Goal: Information Seeking & Learning: Learn about a topic

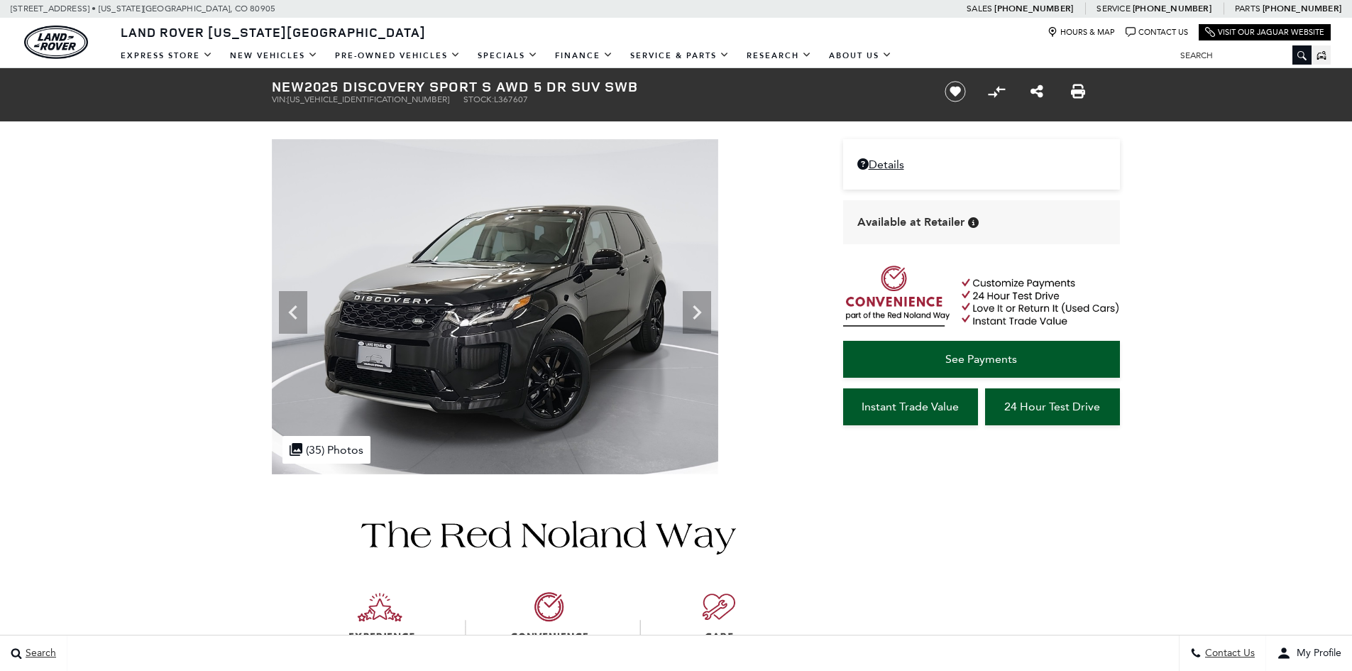
click at [703, 307] on icon at bounding box center [697, 312] width 28 height 28
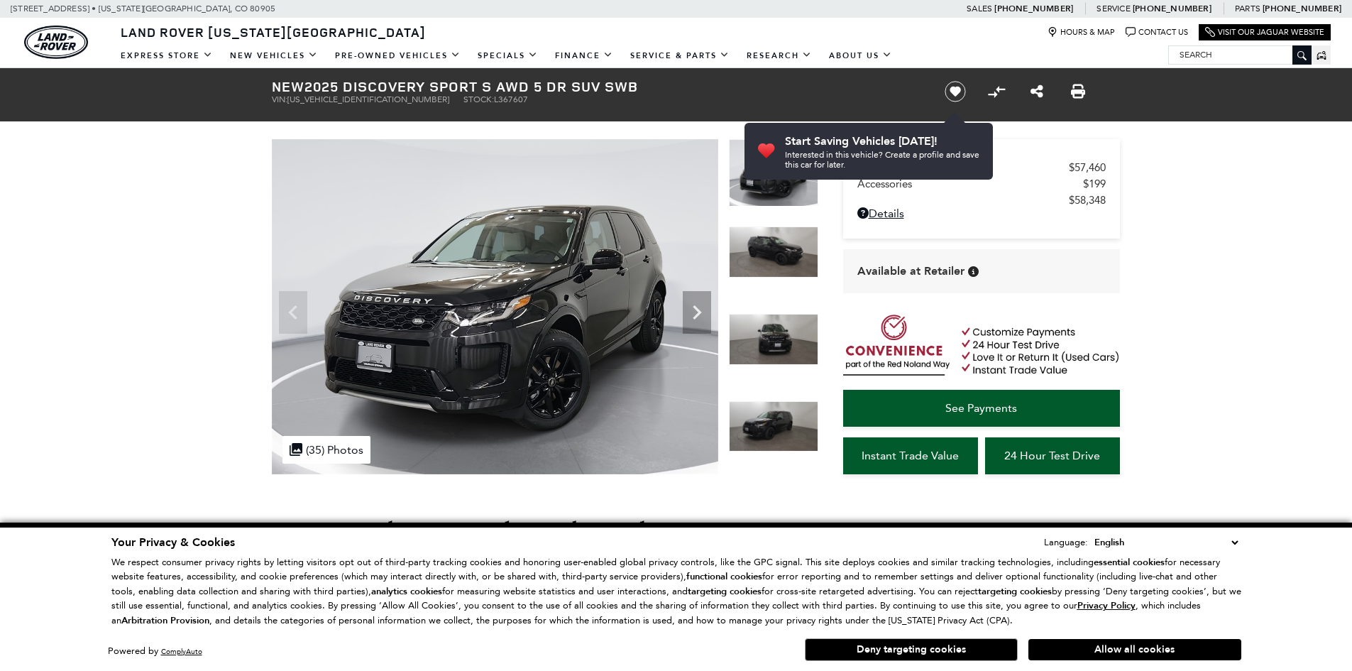
click at [703, 307] on icon "Next" at bounding box center [697, 312] width 28 height 28
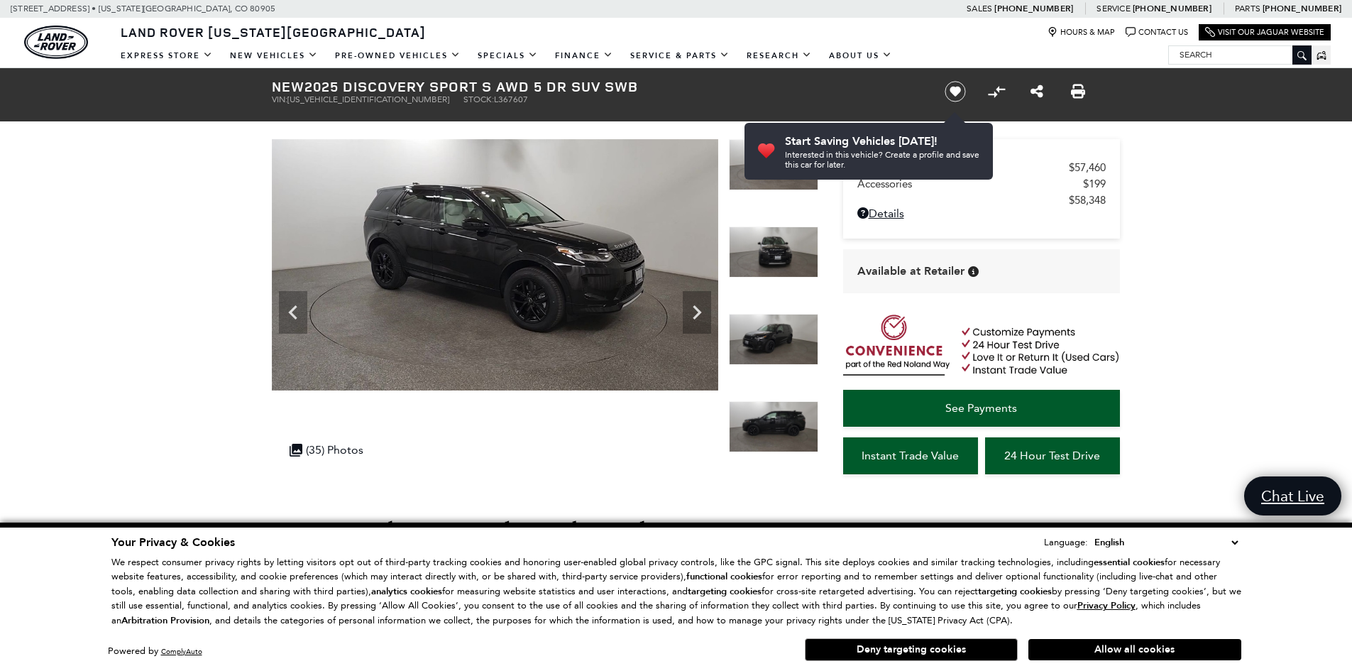
click at [703, 307] on icon "Next" at bounding box center [697, 312] width 28 height 28
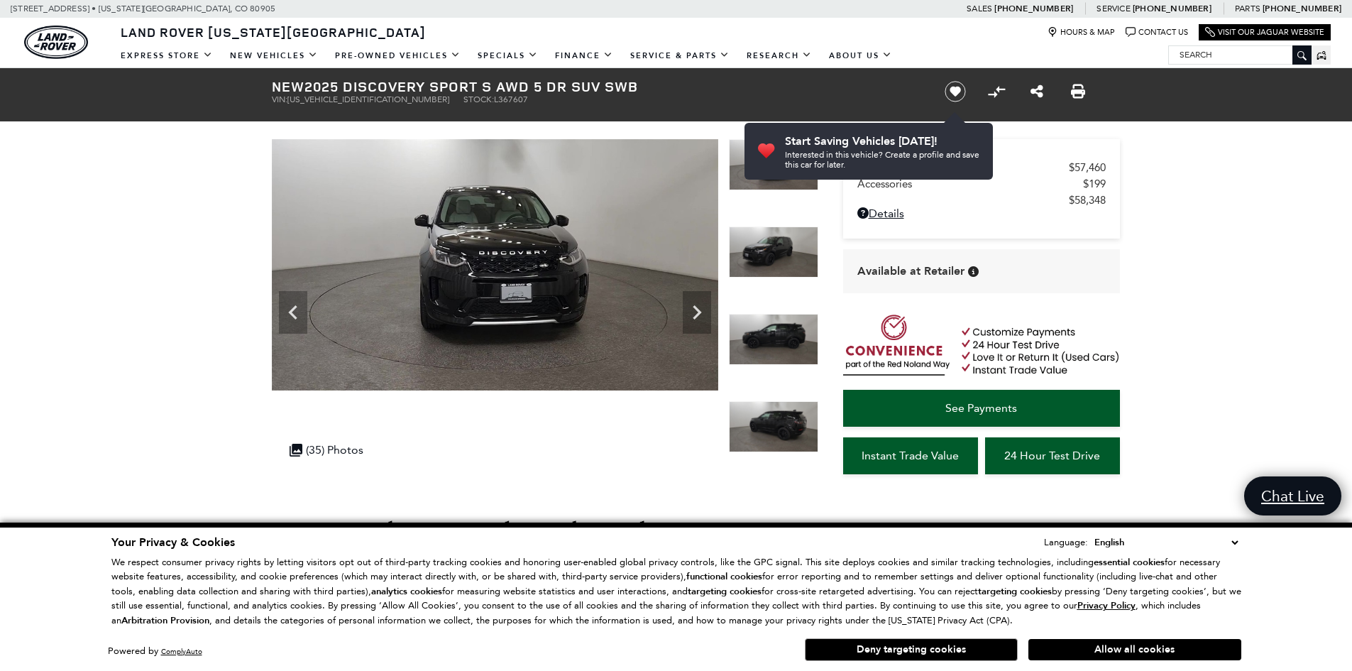
click at [703, 307] on icon "Next" at bounding box center [697, 312] width 28 height 28
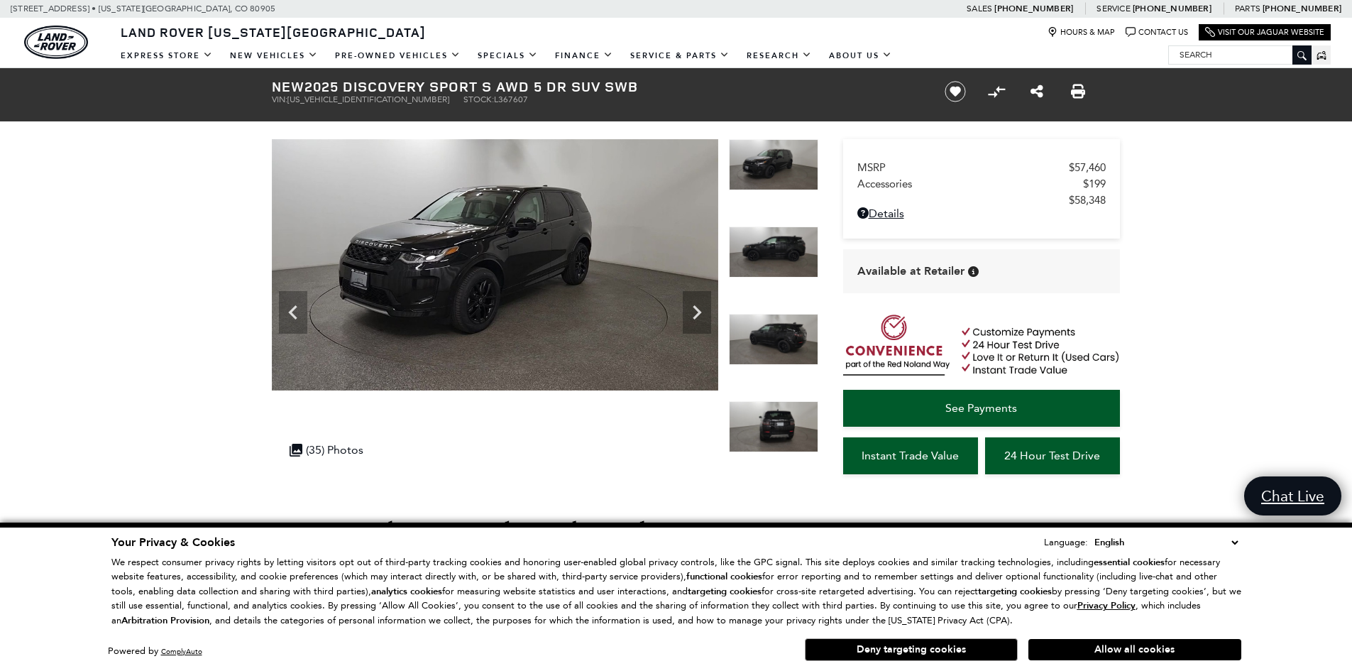
click at [703, 307] on icon "Next" at bounding box center [697, 312] width 28 height 28
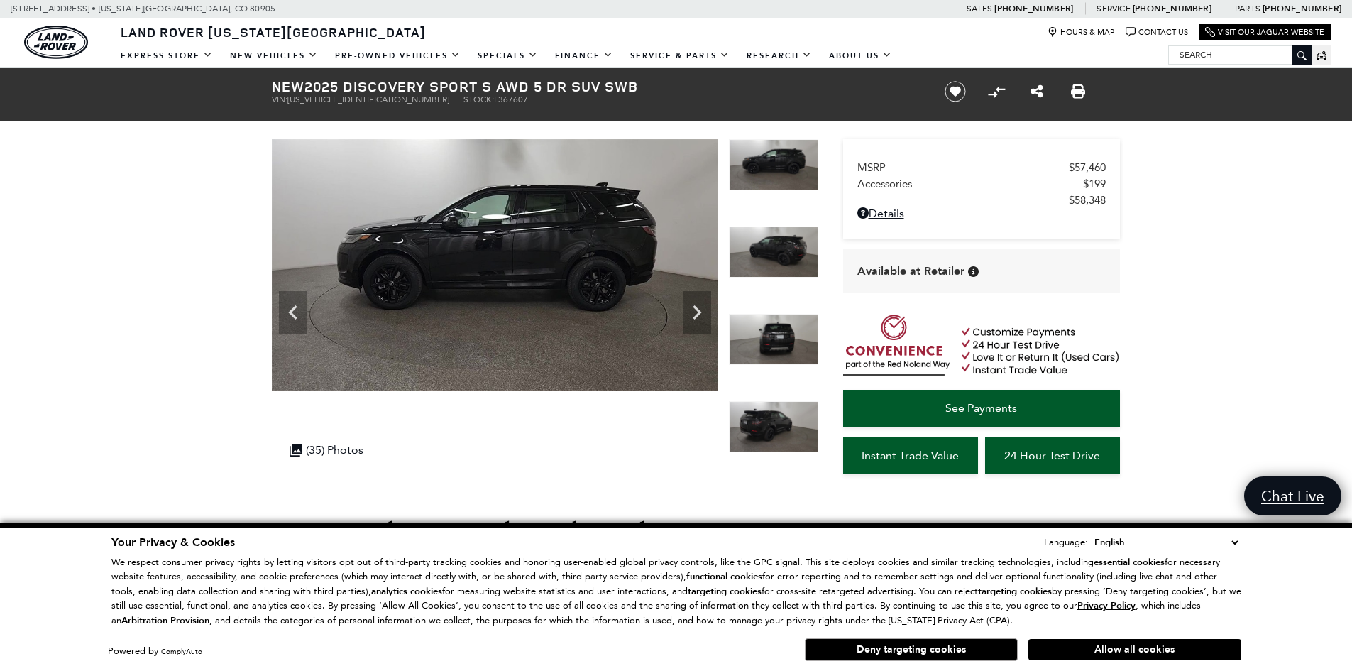
click at [703, 307] on icon "Next" at bounding box center [697, 312] width 28 height 28
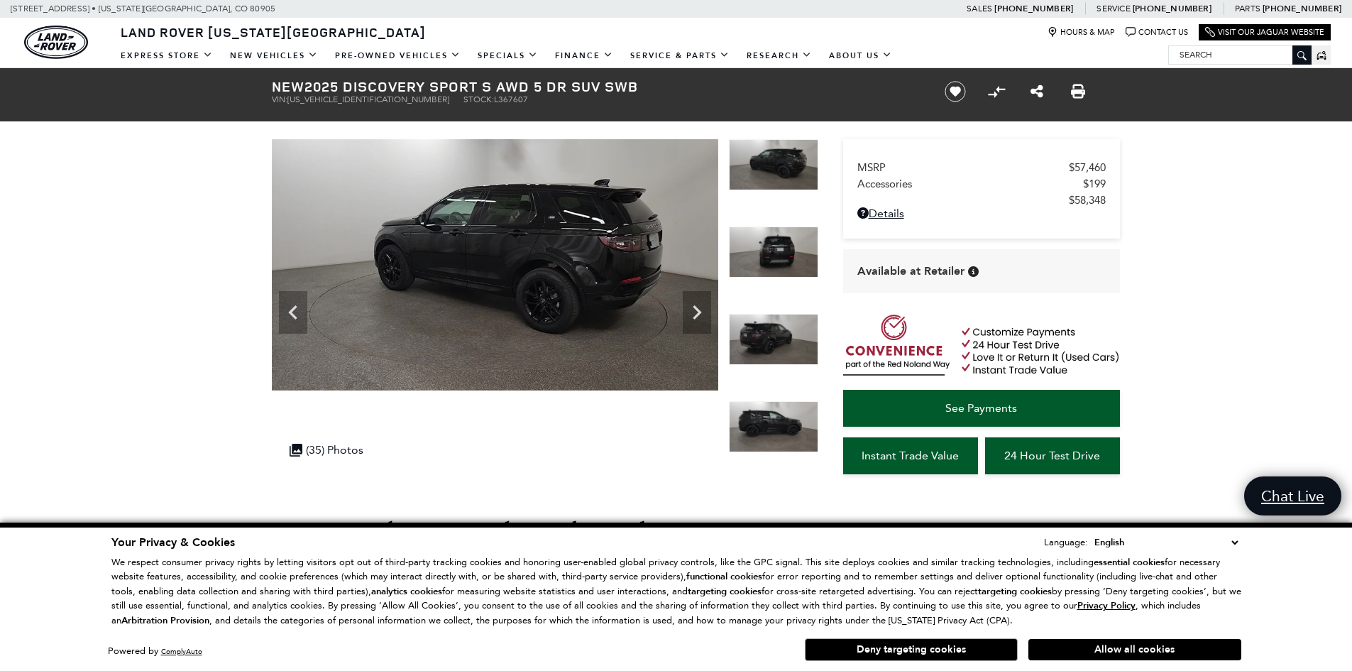
click at [703, 307] on icon "Next" at bounding box center [697, 312] width 28 height 28
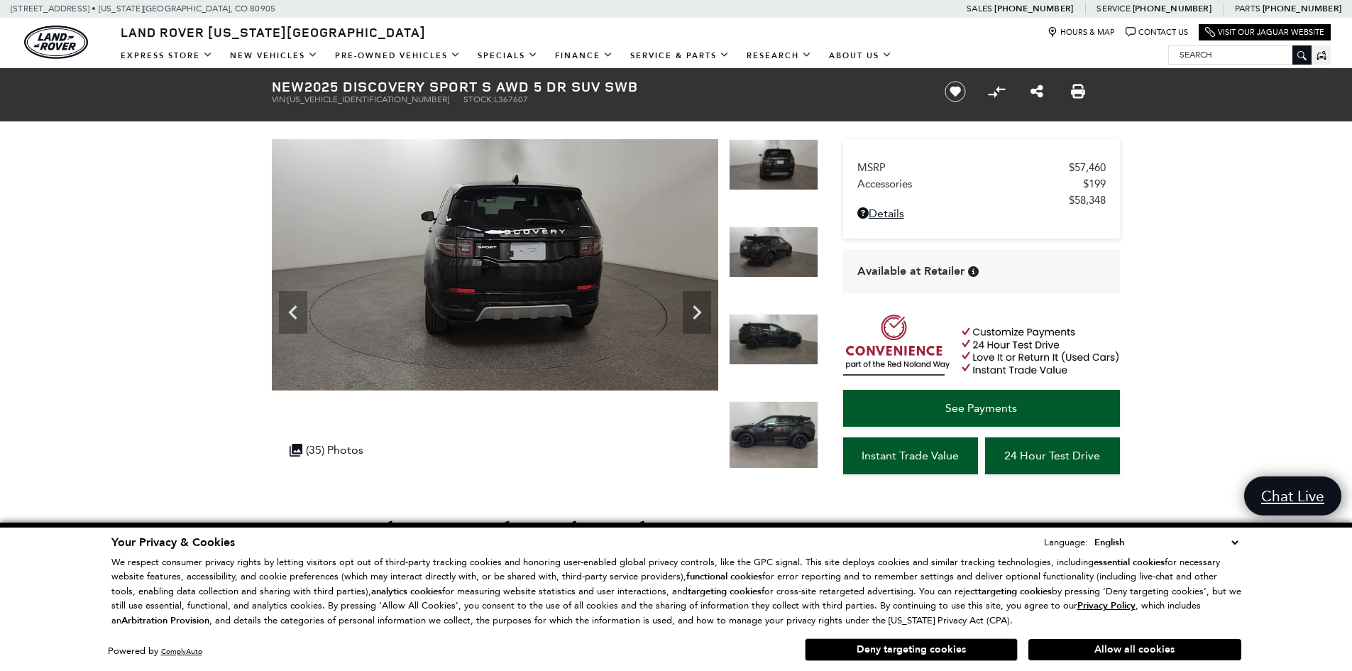
click at [703, 307] on icon "Next" at bounding box center [697, 312] width 28 height 28
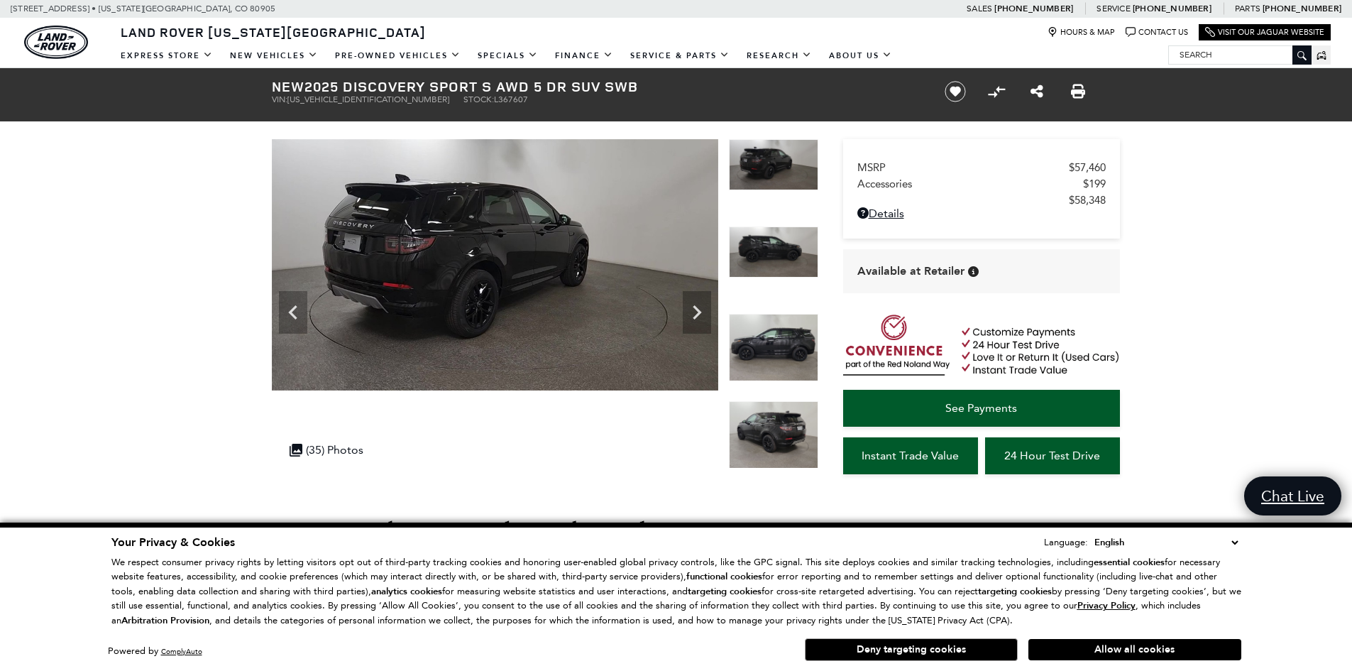
click at [703, 307] on icon "Next" at bounding box center [697, 312] width 28 height 28
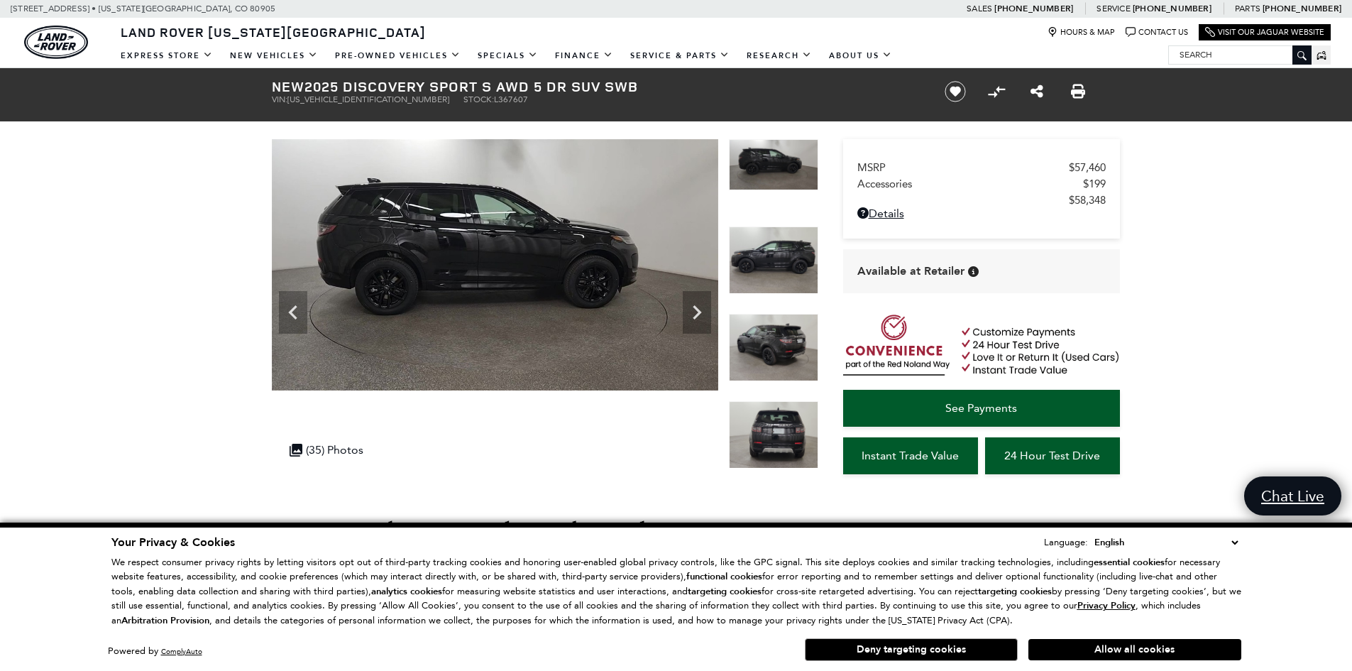
click at [703, 307] on icon "Next" at bounding box center [697, 312] width 28 height 28
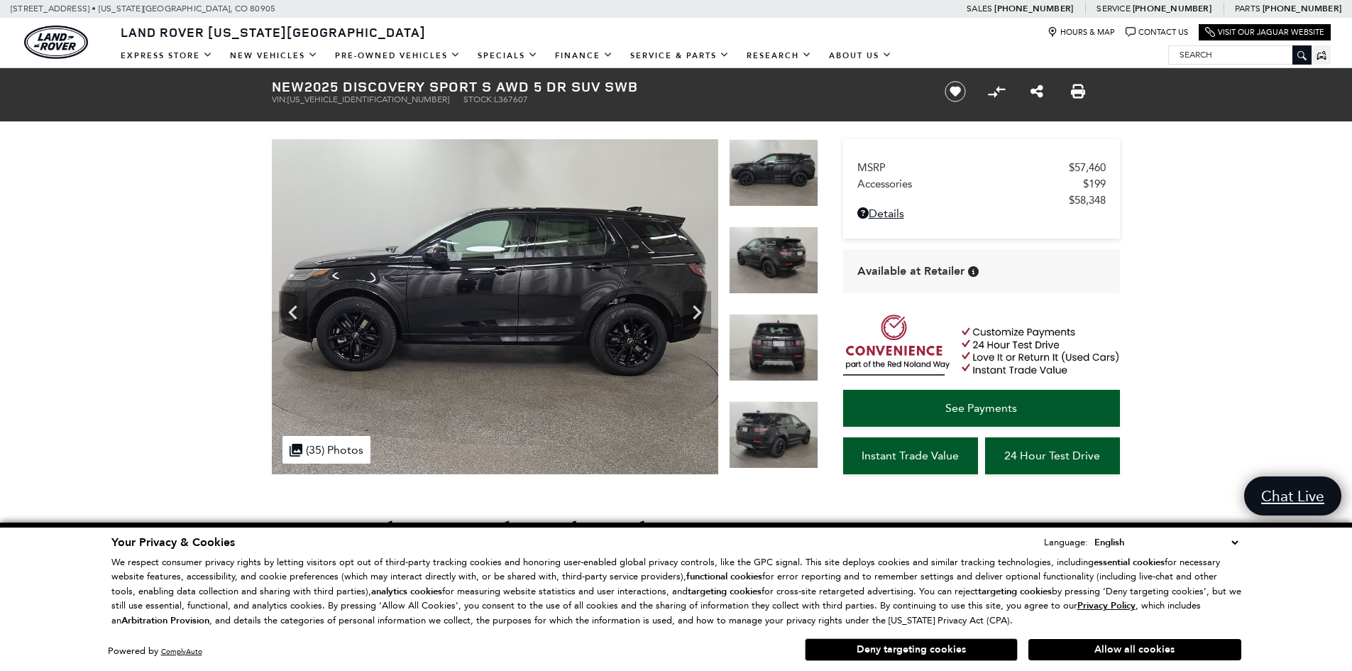
click at [703, 307] on icon "Next" at bounding box center [697, 312] width 28 height 28
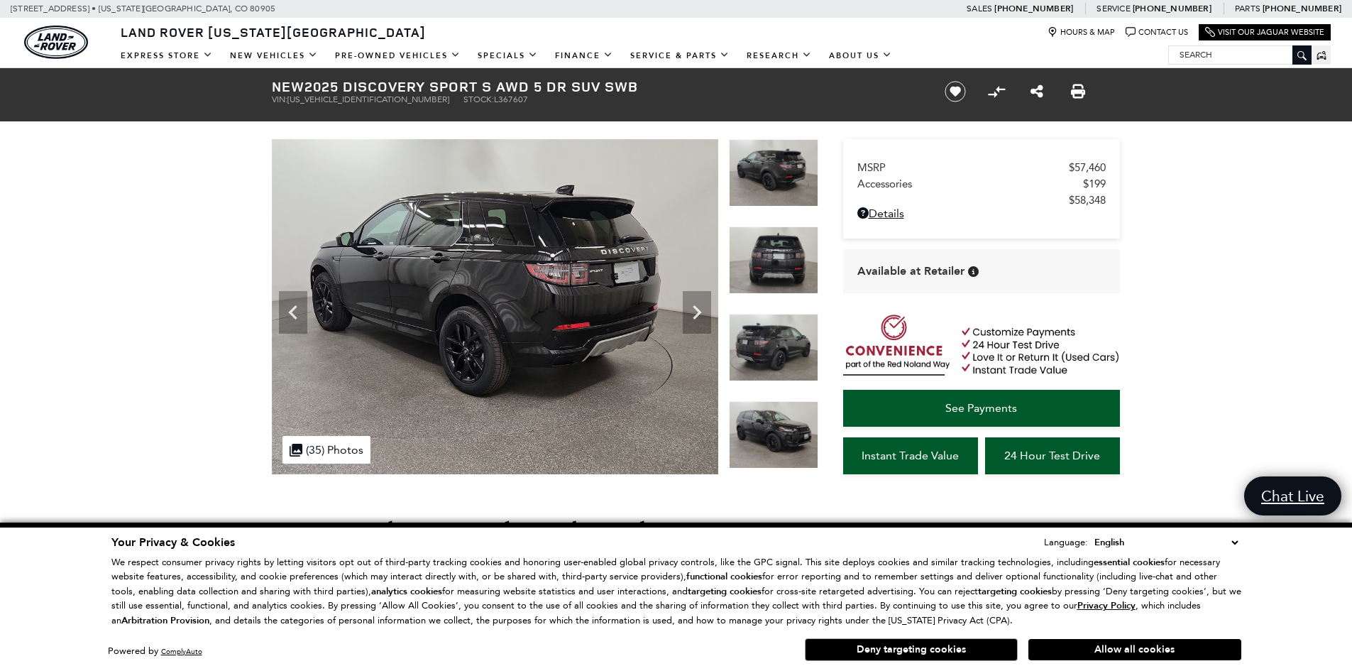
click at [703, 307] on icon "Next" at bounding box center [697, 312] width 28 height 28
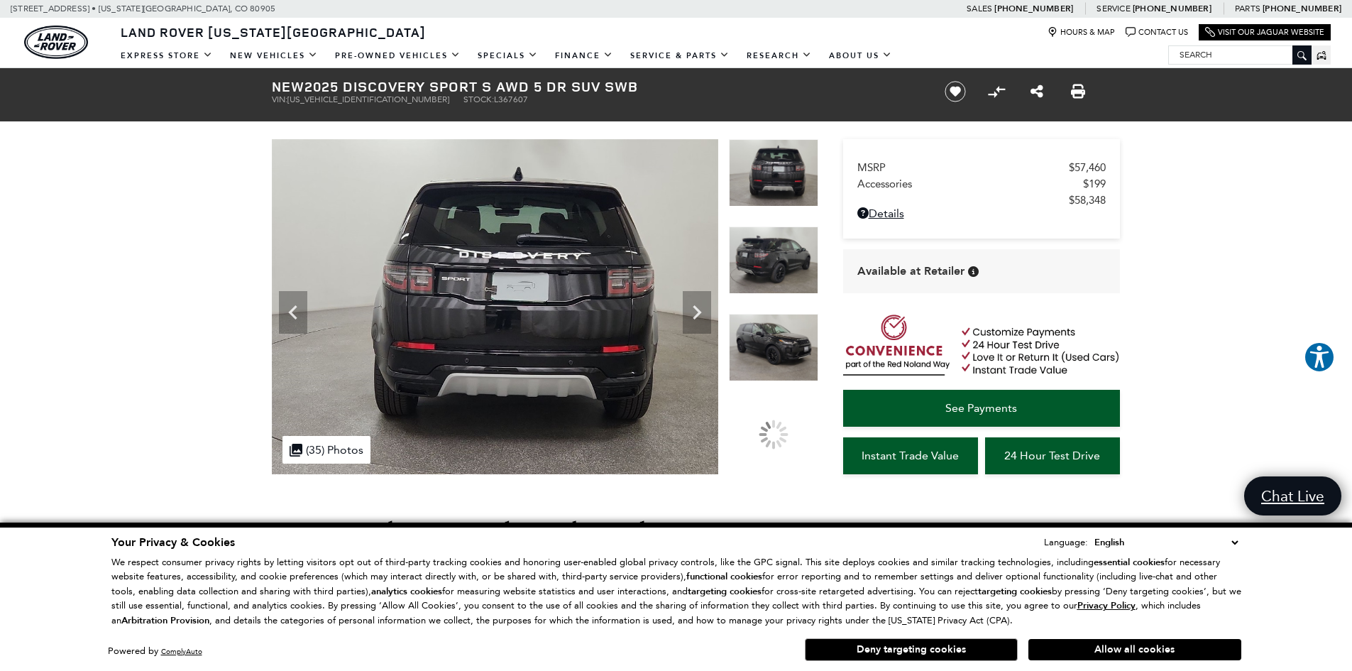
click at [703, 307] on icon "Next" at bounding box center [697, 312] width 28 height 28
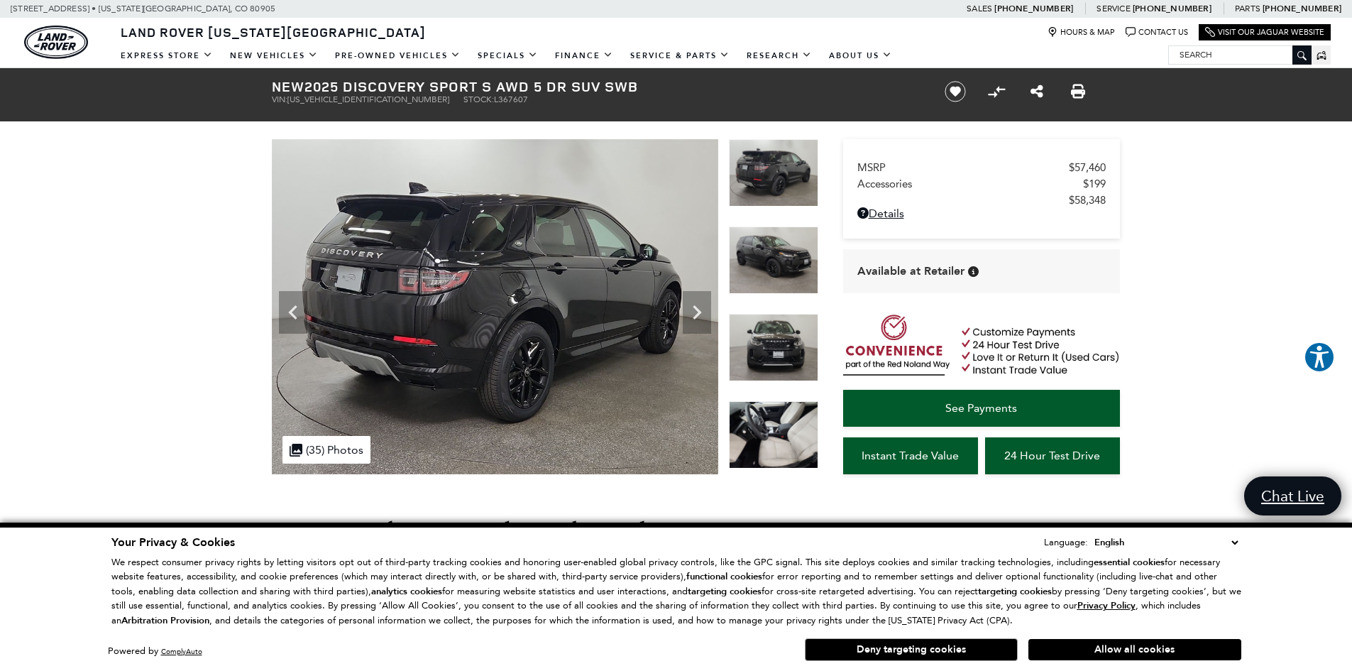
click at [703, 307] on icon "Next" at bounding box center [697, 312] width 28 height 28
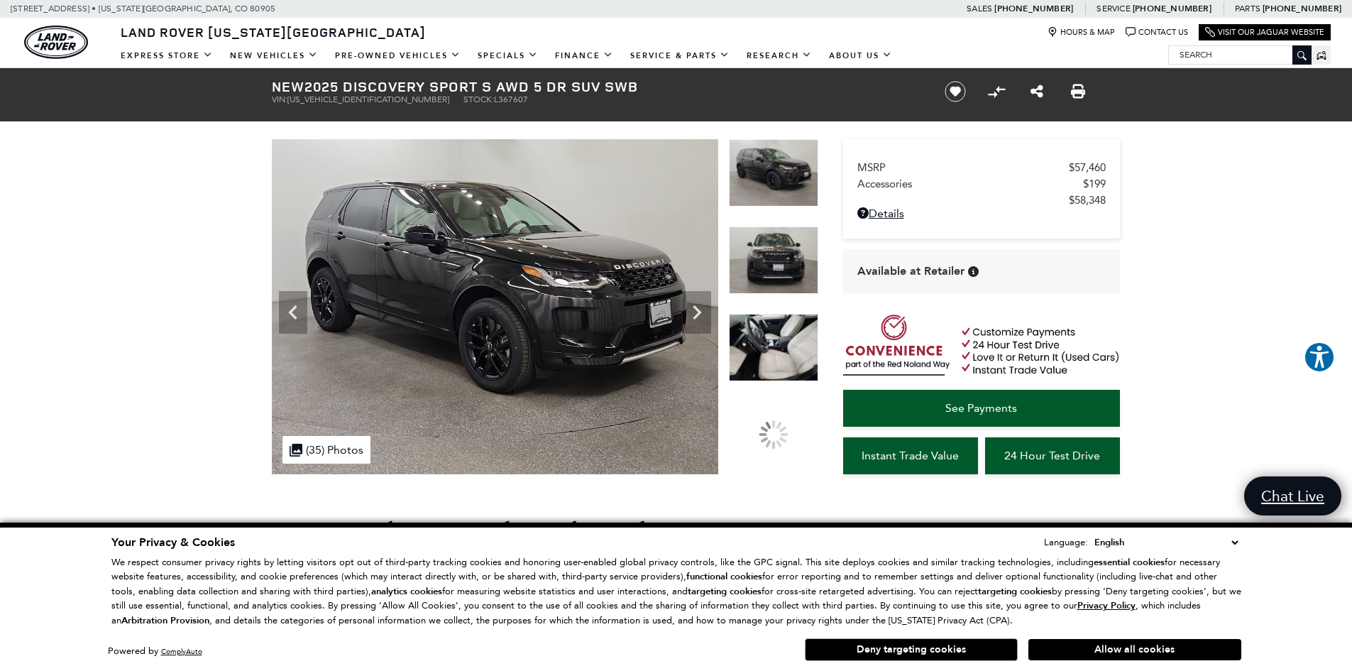
click at [703, 307] on icon "Next" at bounding box center [697, 312] width 28 height 28
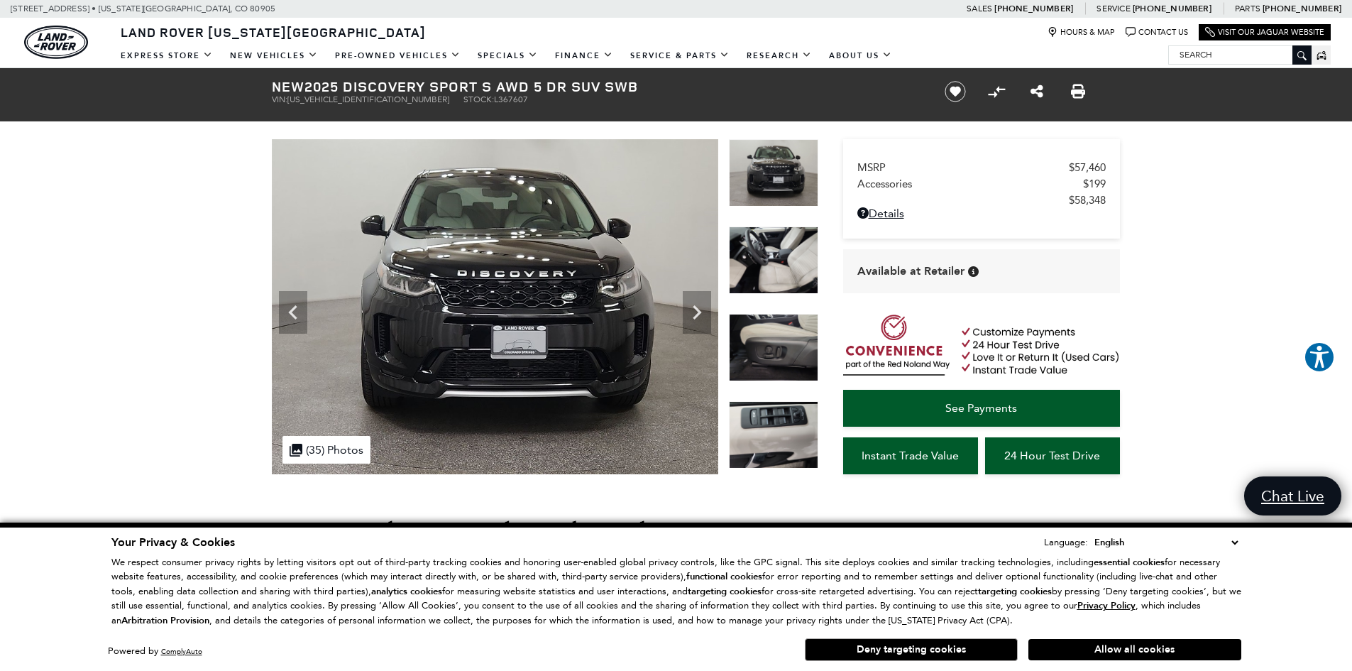
click at [703, 307] on icon "Next" at bounding box center [697, 312] width 28 height 28
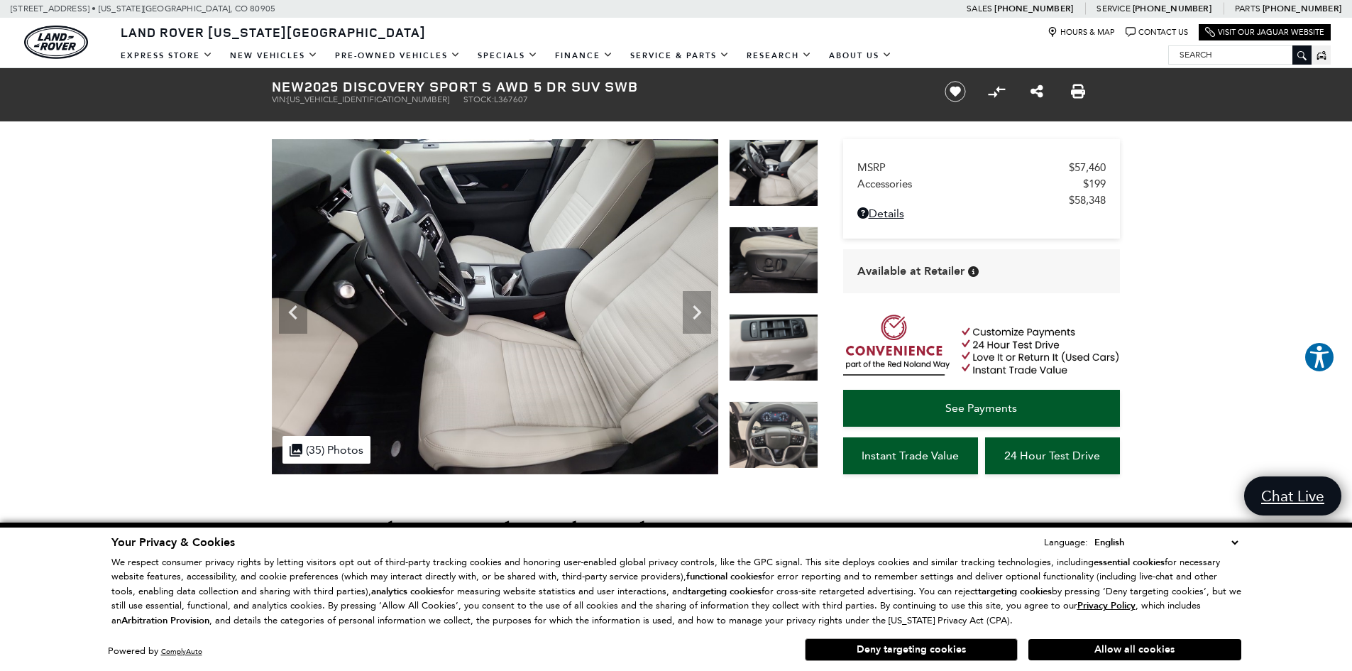
click at [703, 307] on icon "Next" at bounding box center [697, 312] width 28 height 28
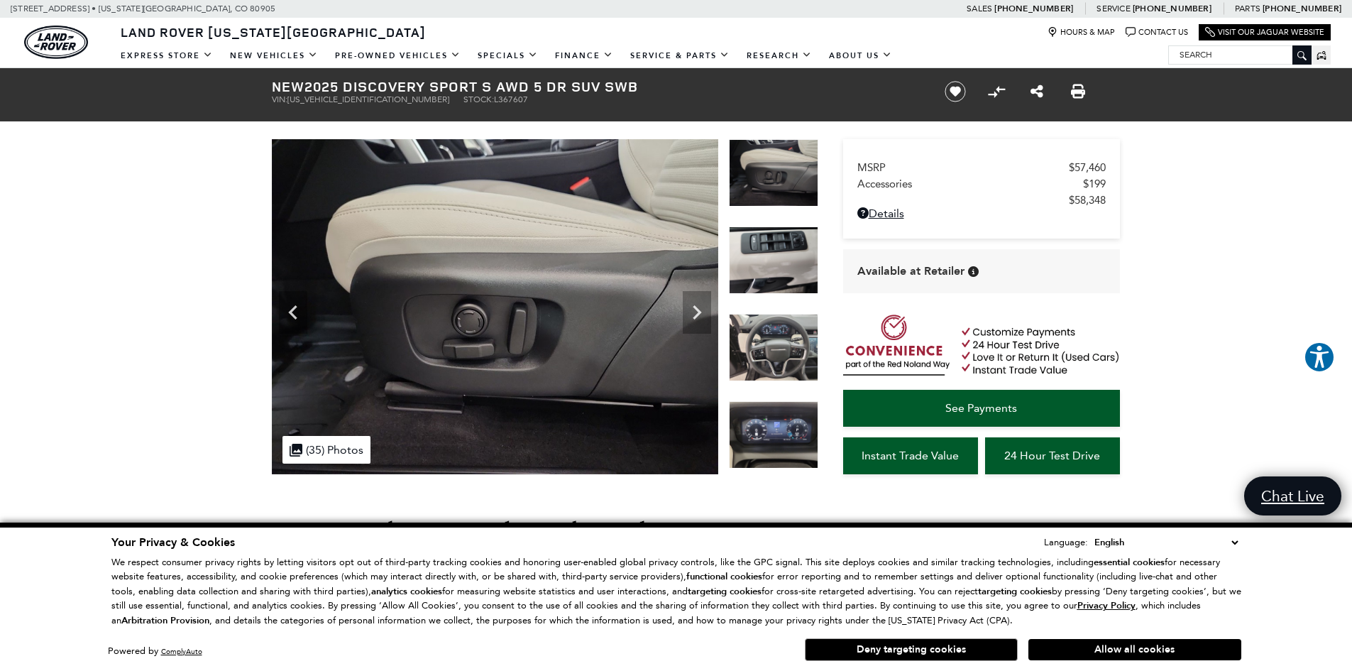
click at [703, 307] on icon "Next" at bounding box center [697, 312] width 28 height 28
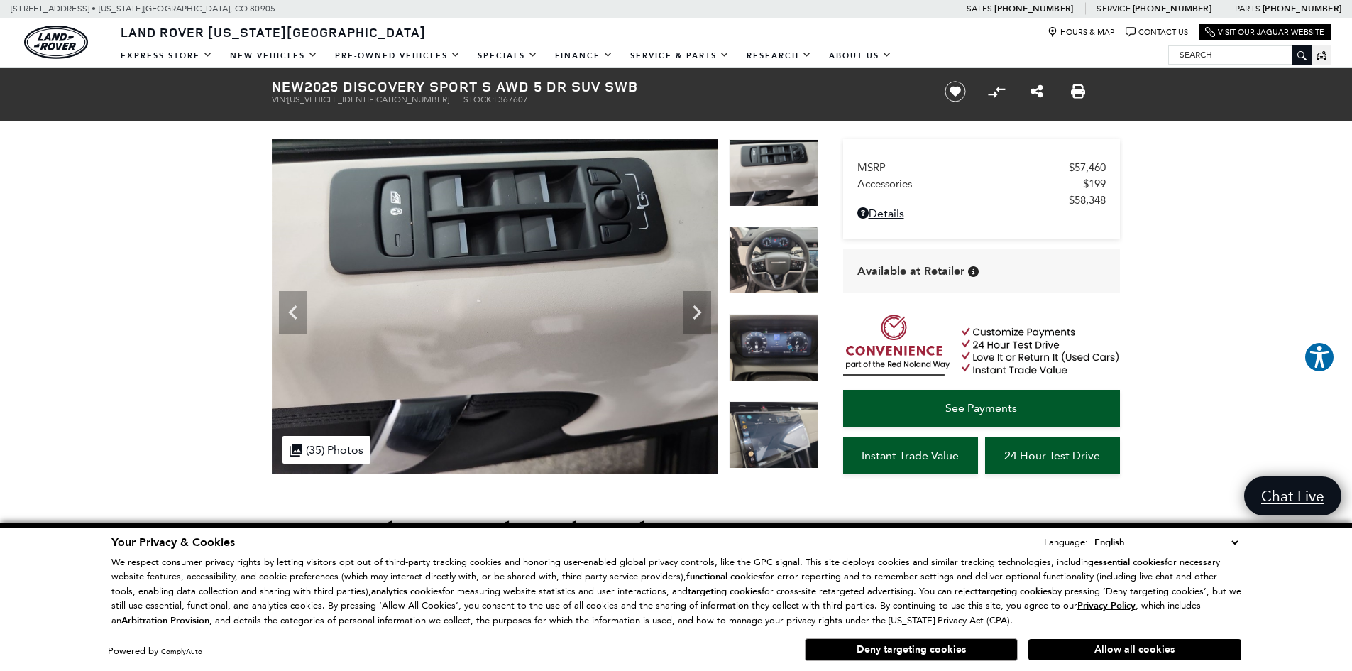
click at [703, 307] on icon "Next" at bounding box center [697, 312] width 28 height 28
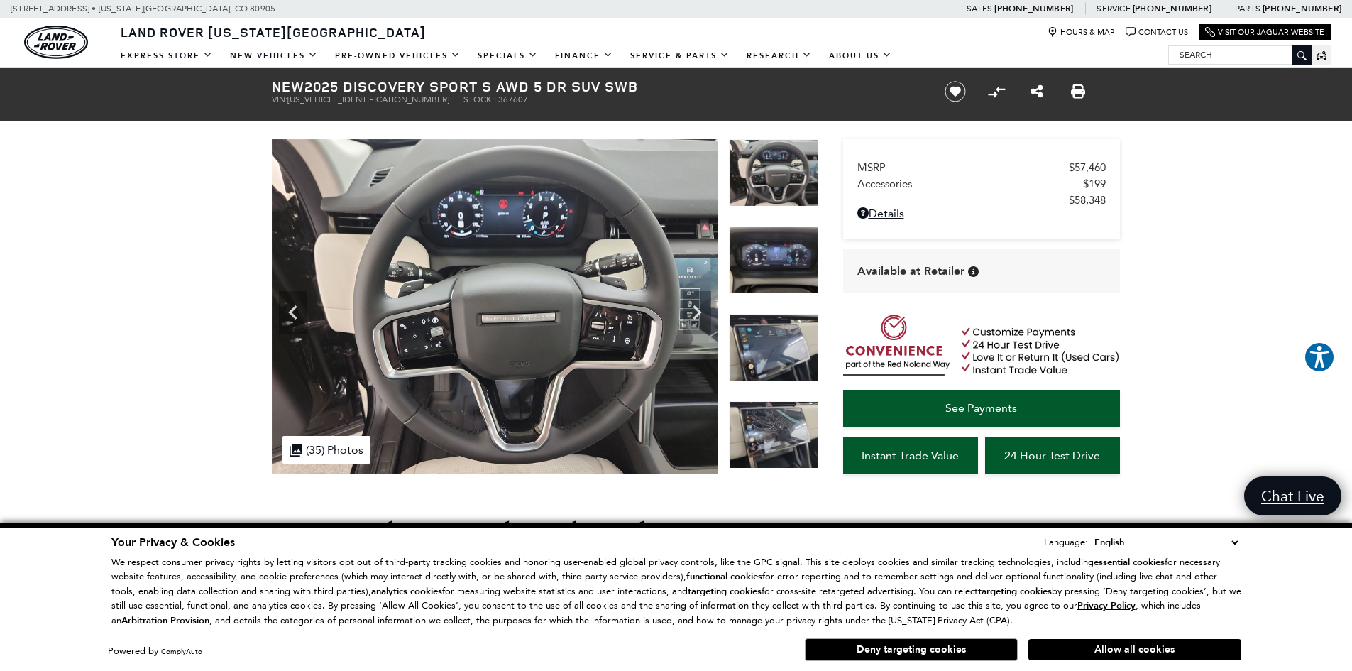
click at [703, 307] on icon "Next" at bounding box center [697, 312] width 28 height 28
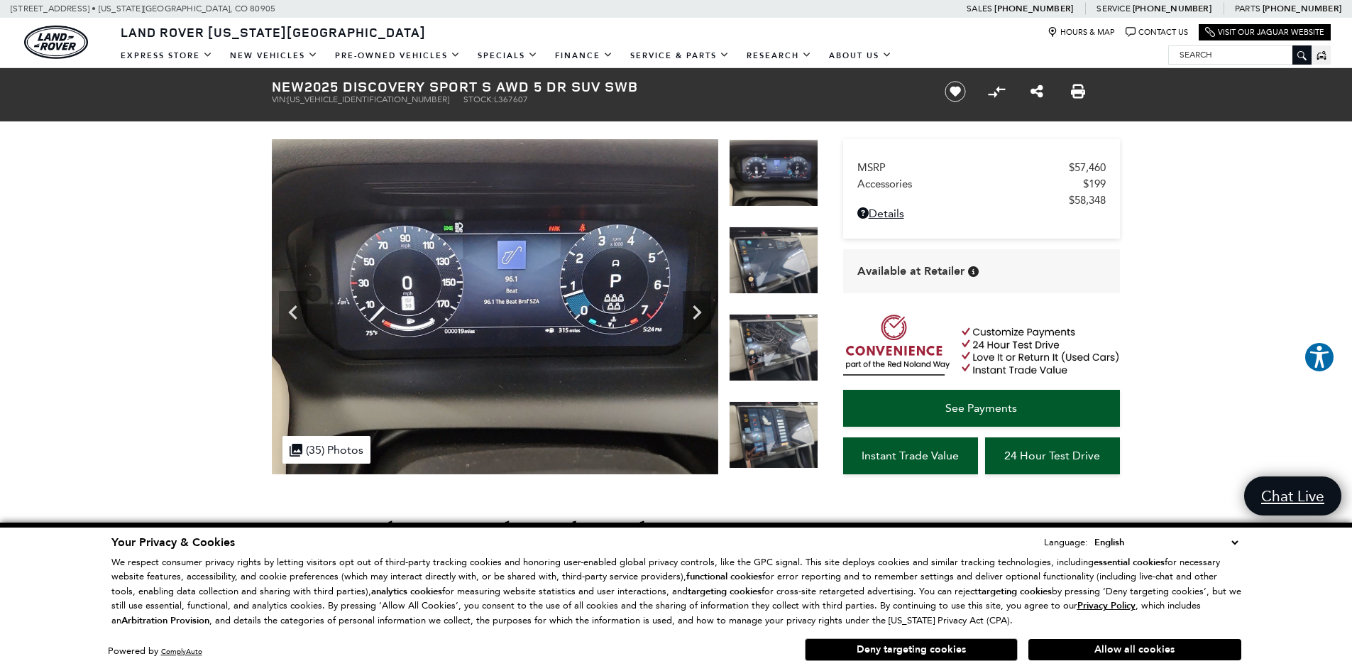
click at [703, 307] on icon "Next" at bounding box center [697, 312] width 28 height 28
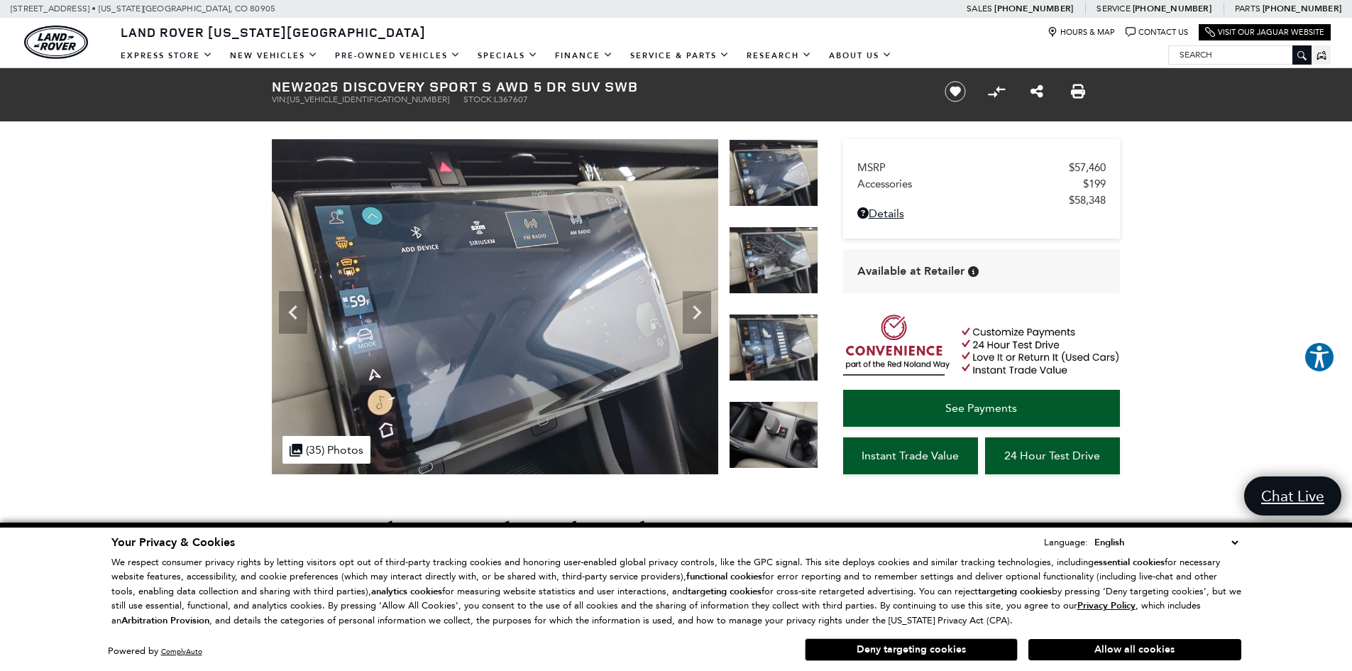
click at [703, 307] on icon "Next" at bounding box center [697, 312] width 28 height 28
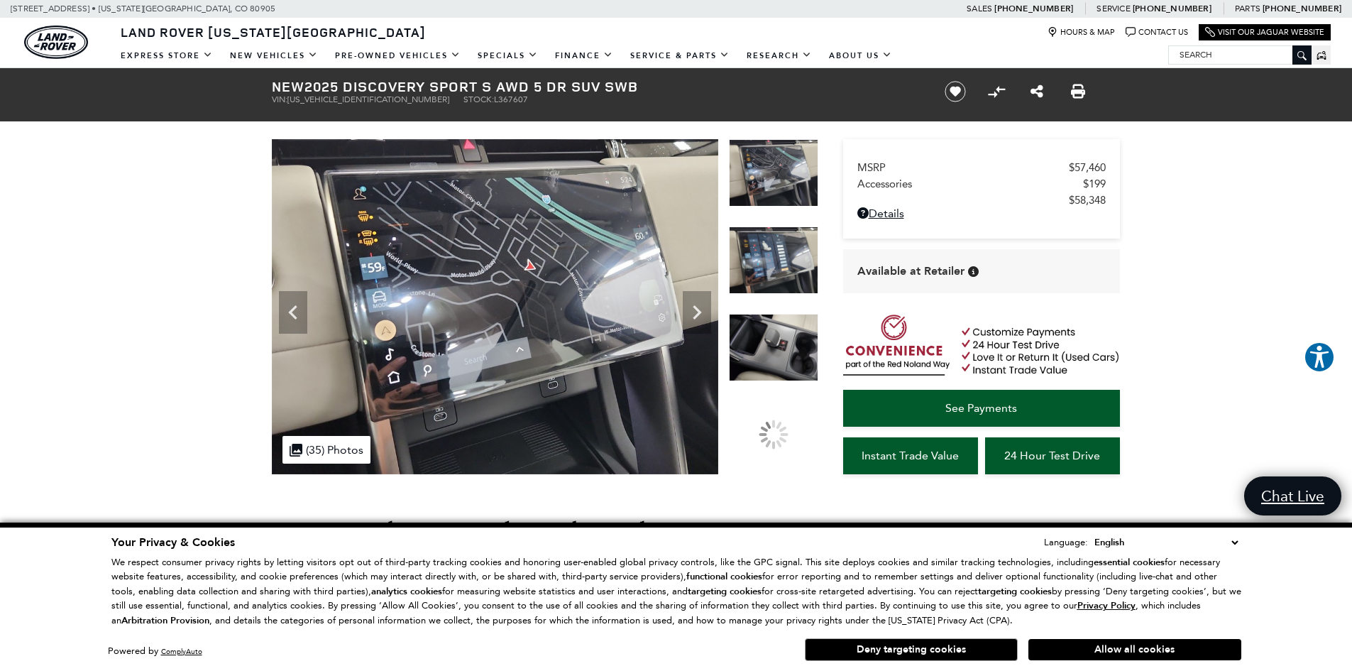
click at [703, 307] on icon "Next" at bounding box center [697, 312] width 28 height 28
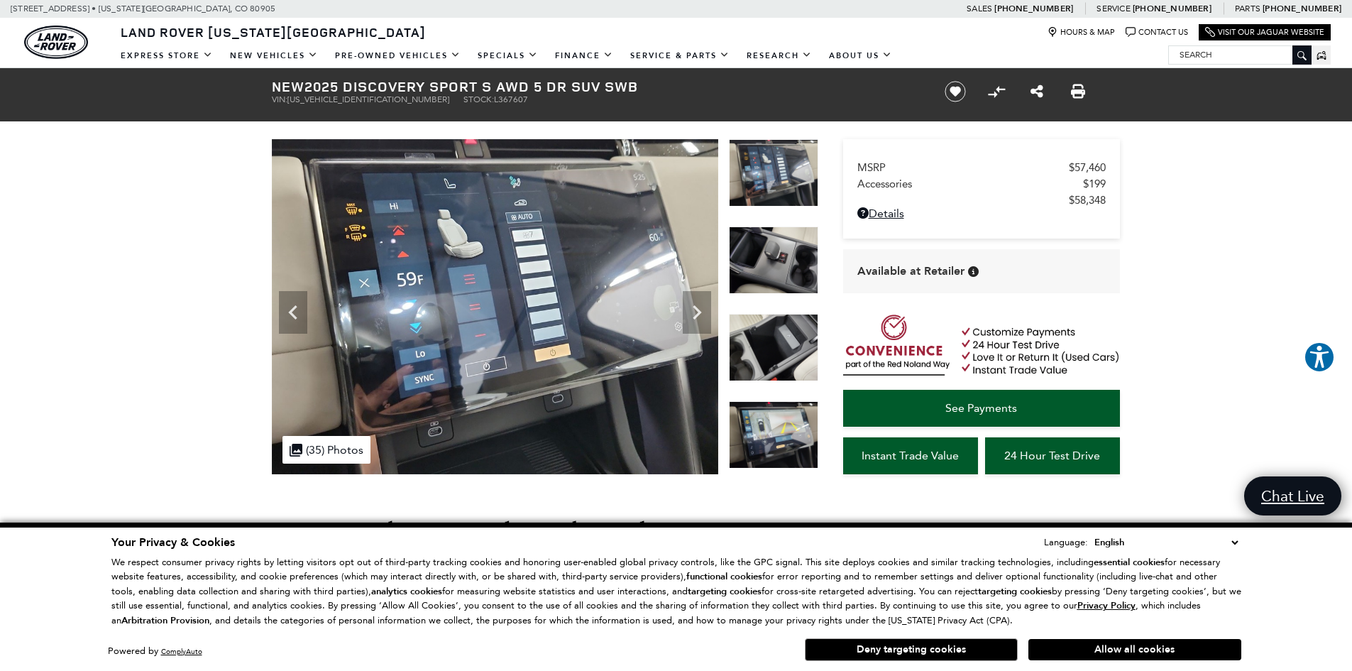
click at [703, 307] on icon "Next" at bounding box center [697, 312] width 28 height 28
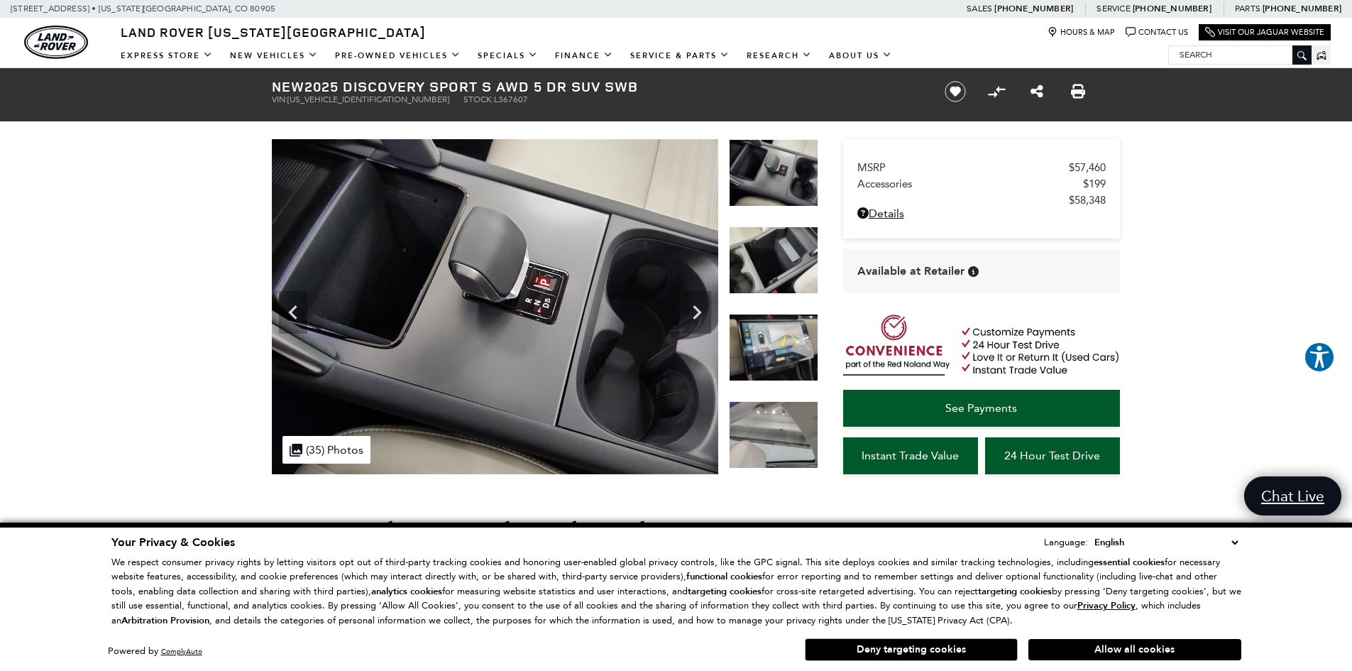
click at [703, 307] on icon "Next" at bounding box center [697, 312] width 28 height 28
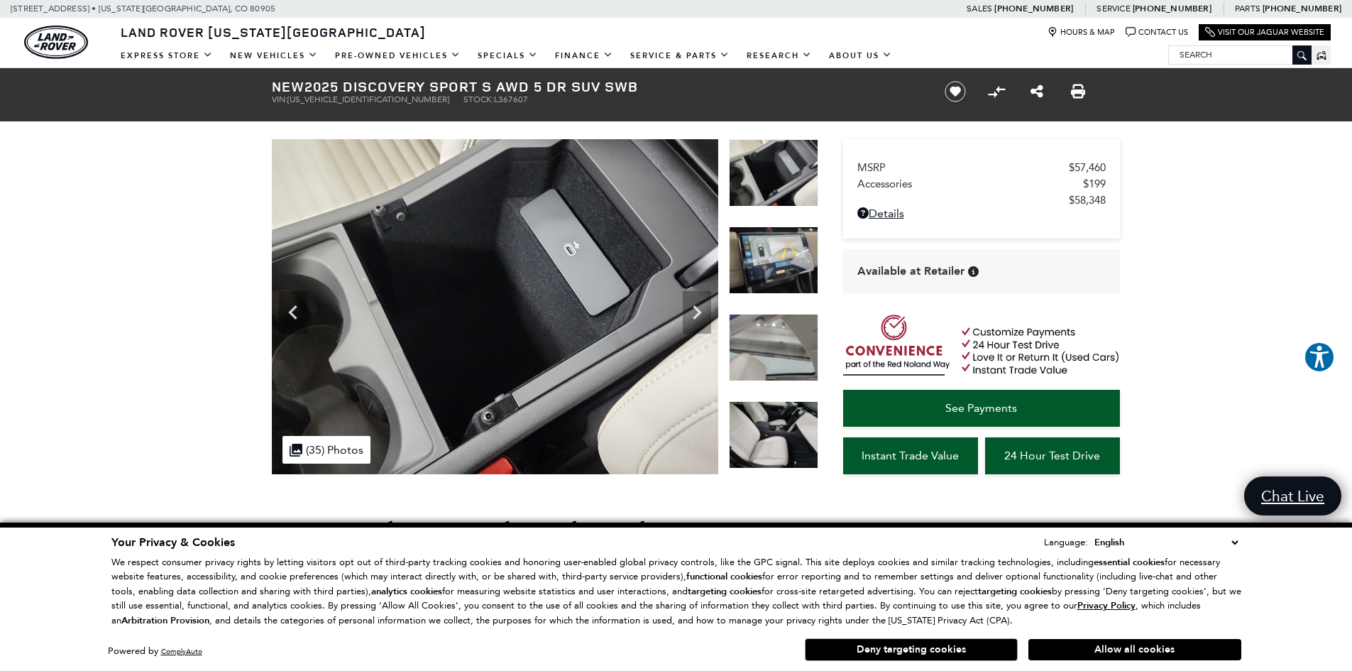
click at [703, 307] on icon "Next" at bounding box center [697, 312] width 28 height 28
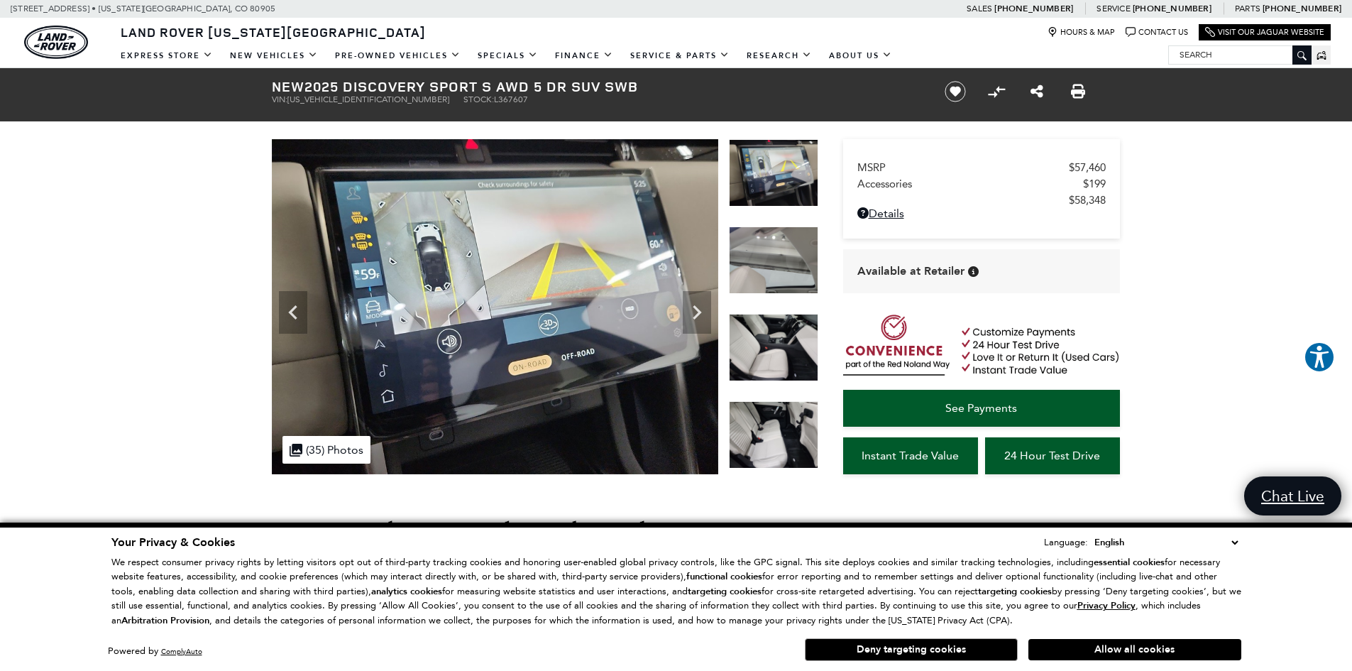
click at [703, 307] on icon "Next" at bounding box center [697, 312] width 28 height 28
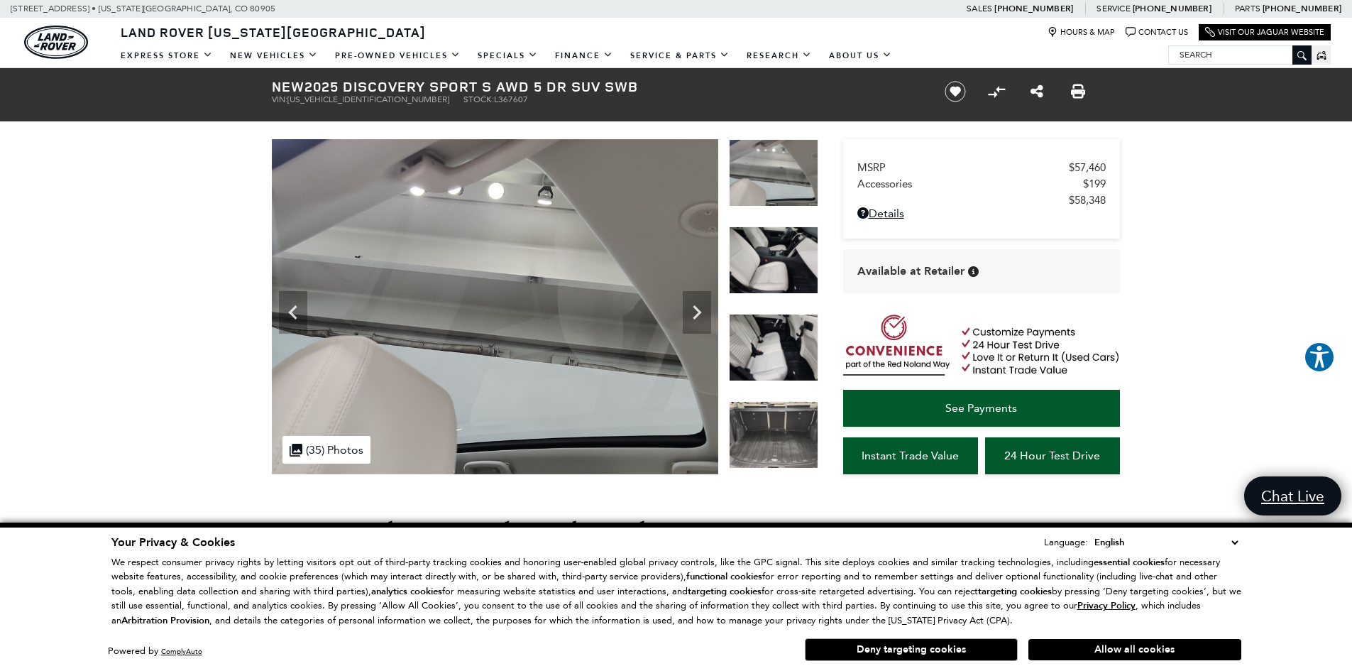
click at [703, 307] on icon "Next" at bounding box center [697, 312] width 28 height 28
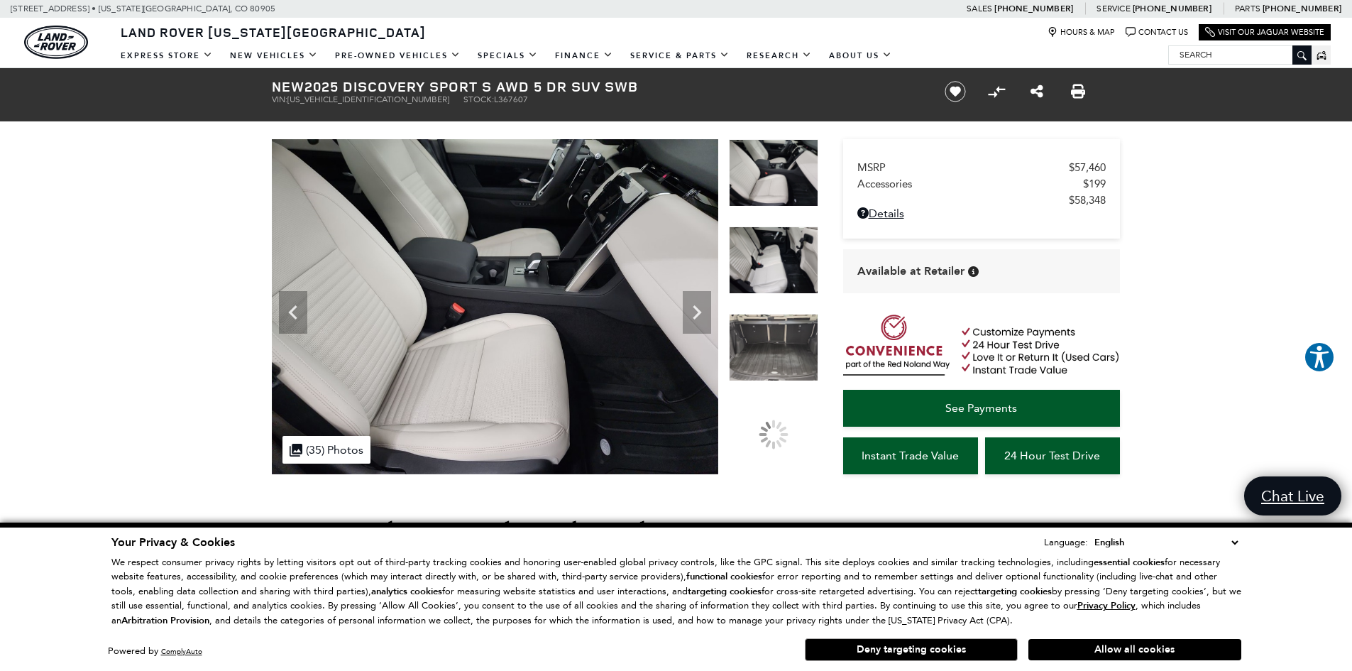
click at [703, 307] on icon "Next" at bounding box center [697, 312] width 28 height 28
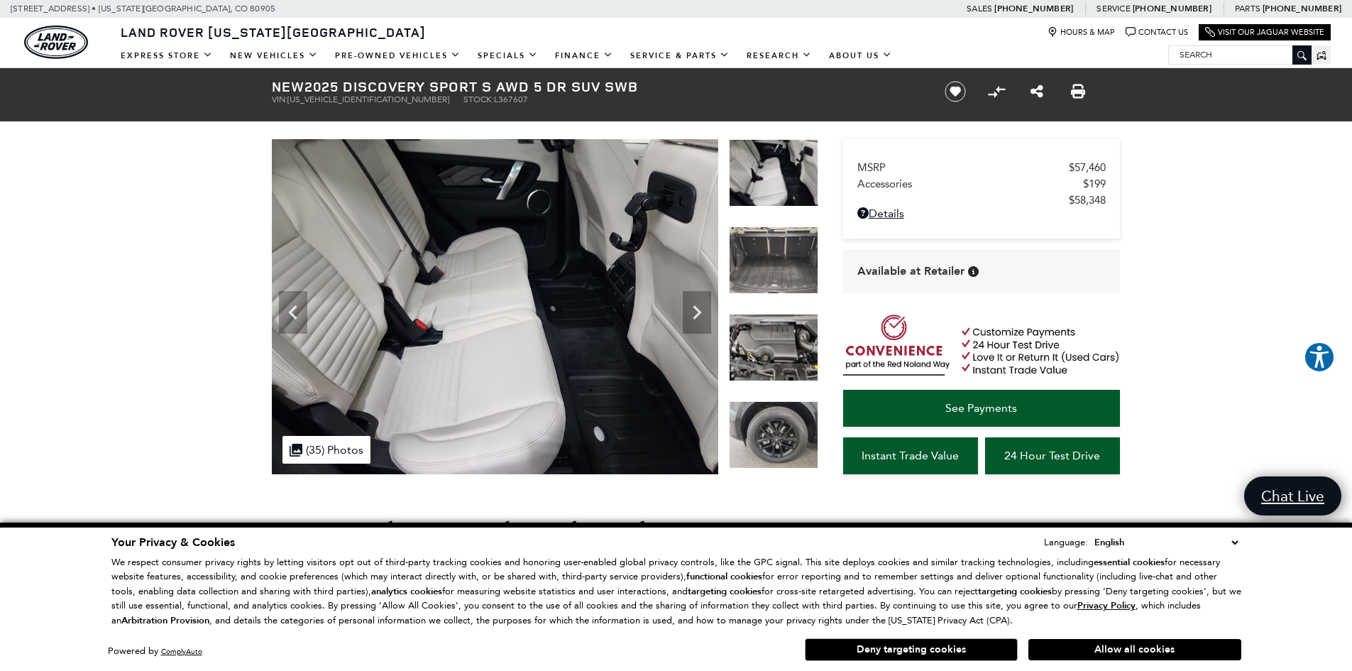
click at [703, 307] on icon "Next" at bounding box center [697, 312] width 28 height 28
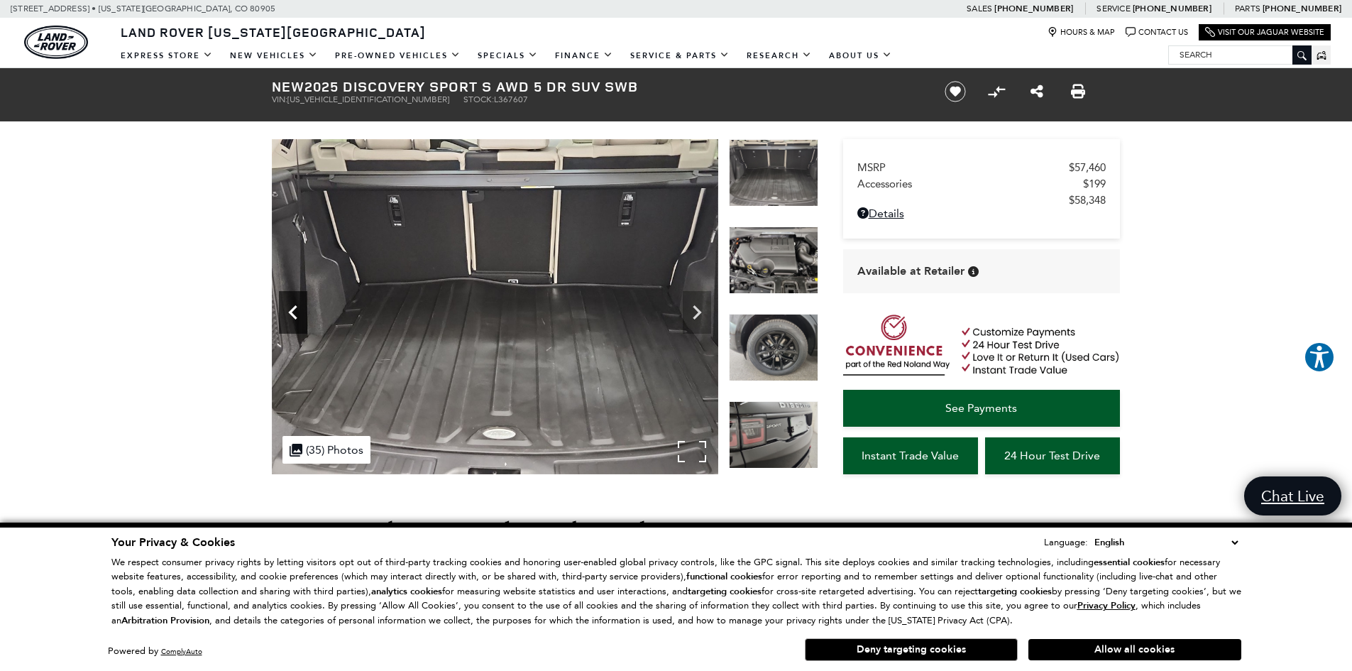
click at [292, 318] on icon "Previous" at bounding box center [293, 312] width 28 height 28
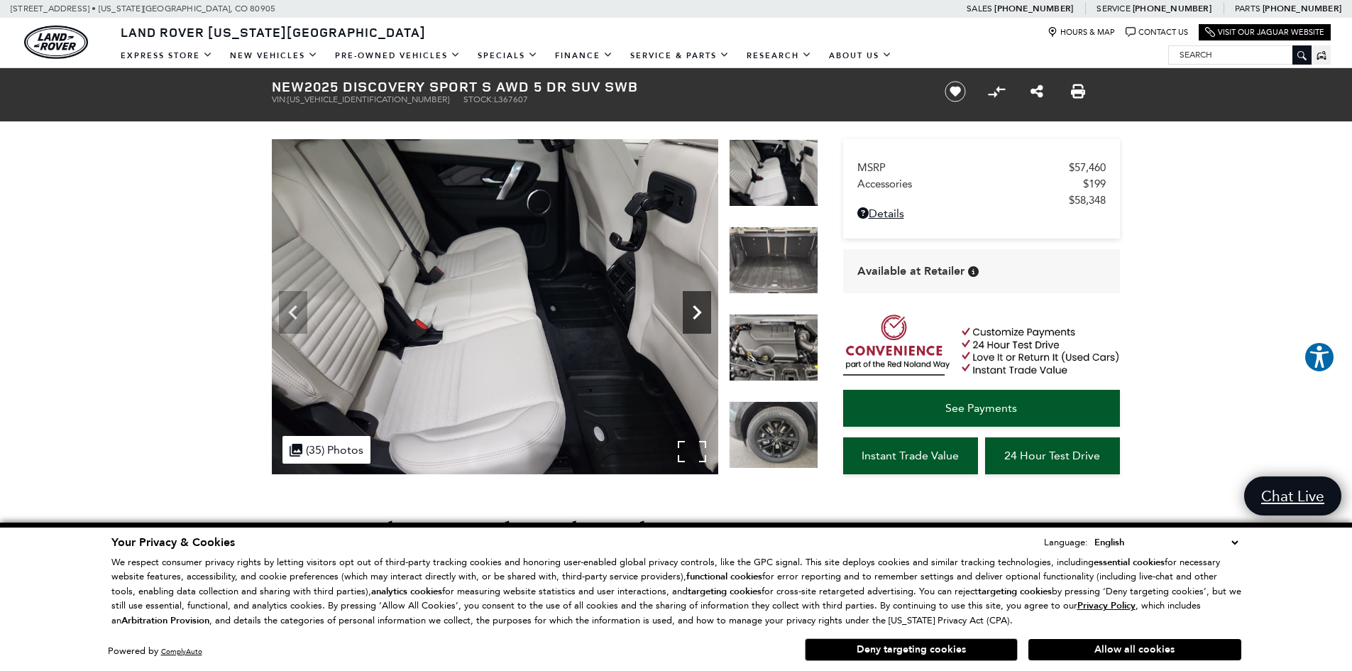
click at [686, 312] on icon "Next" at bounding box center [697, 312] width 28 height 28
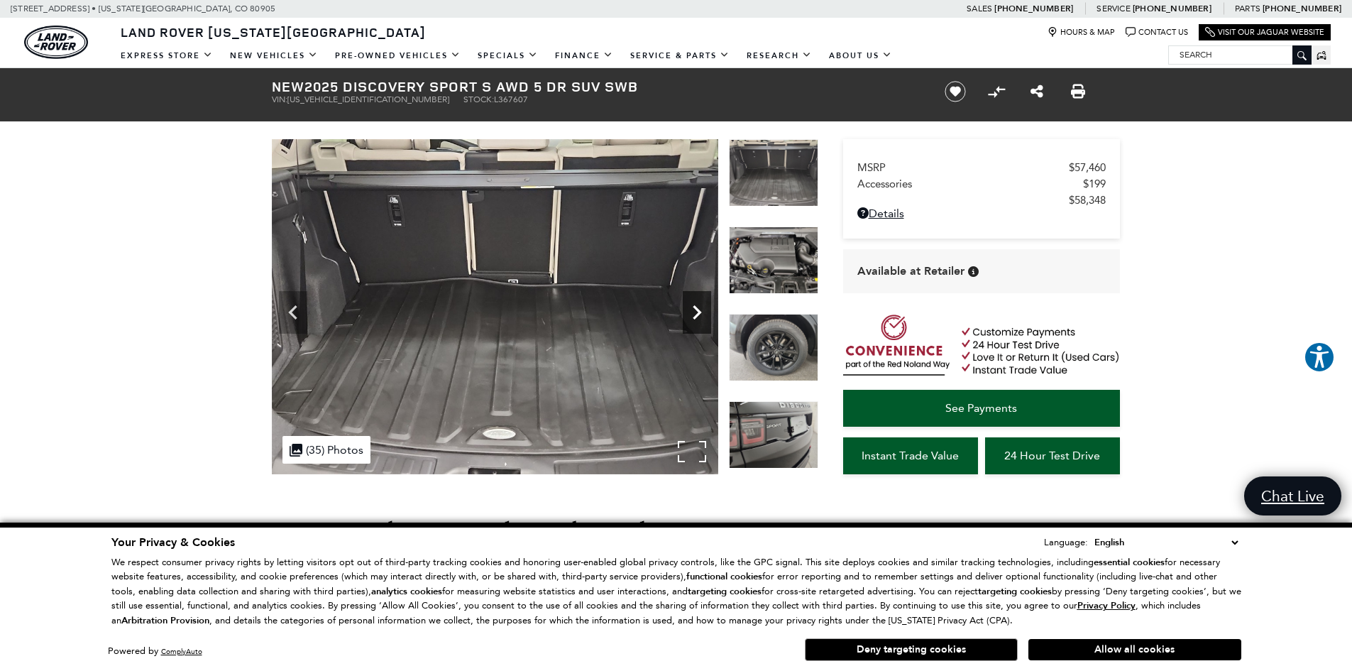
click at [686, 312] on icon "Next" at bounding box center [697, 312] width 28 height 28
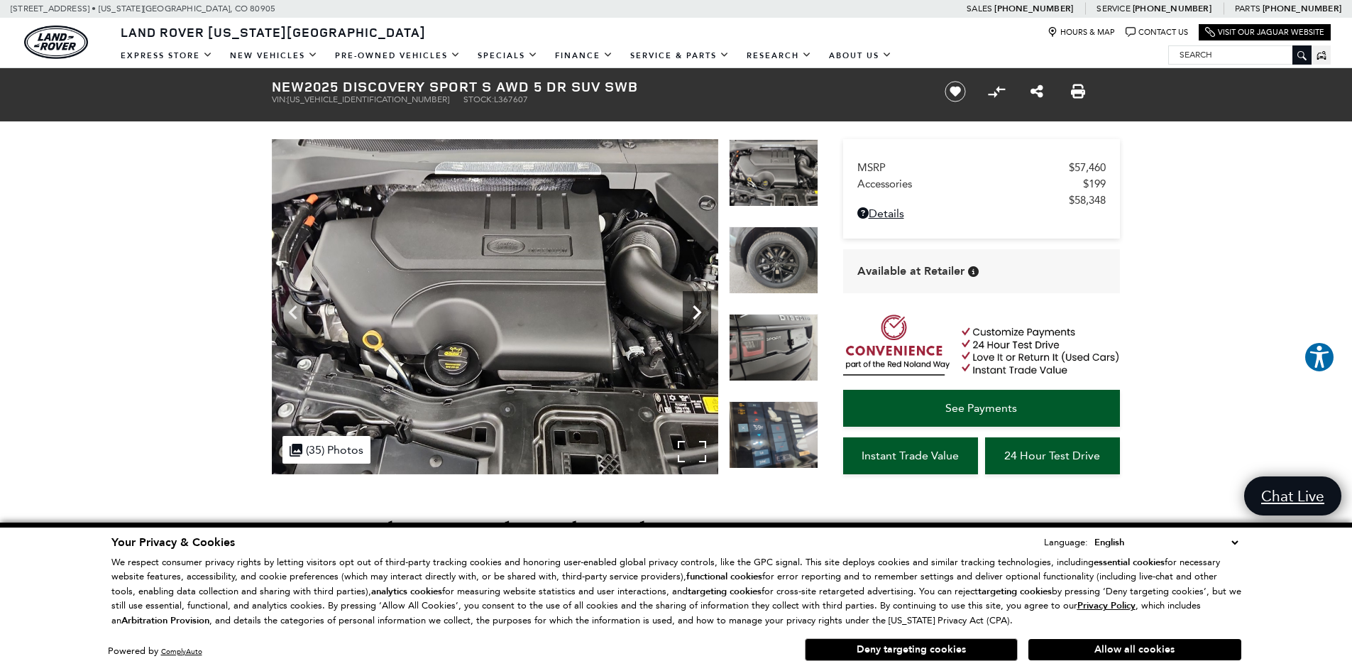
click at [686, 312] on icon "Next" at bounding box center [697, 312] width 28 height 28
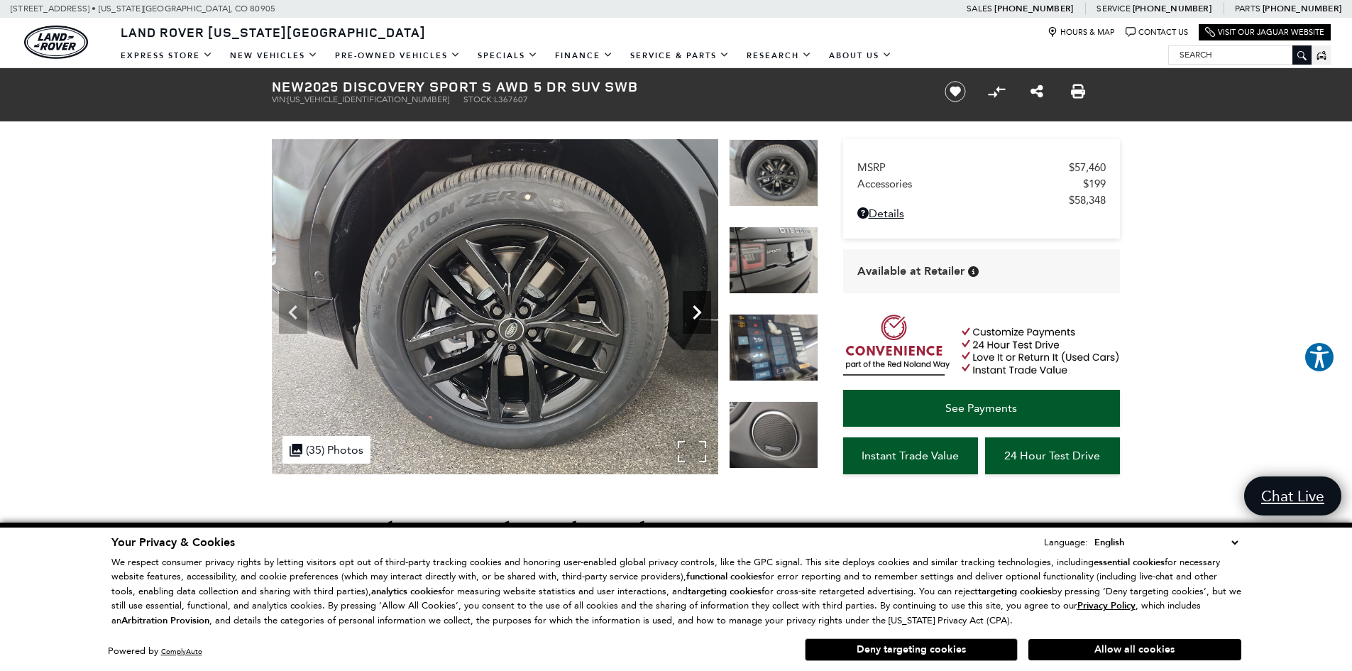
click at [686, 312] on icon "Next" at bounding box center [697, 312] width 28 height 28
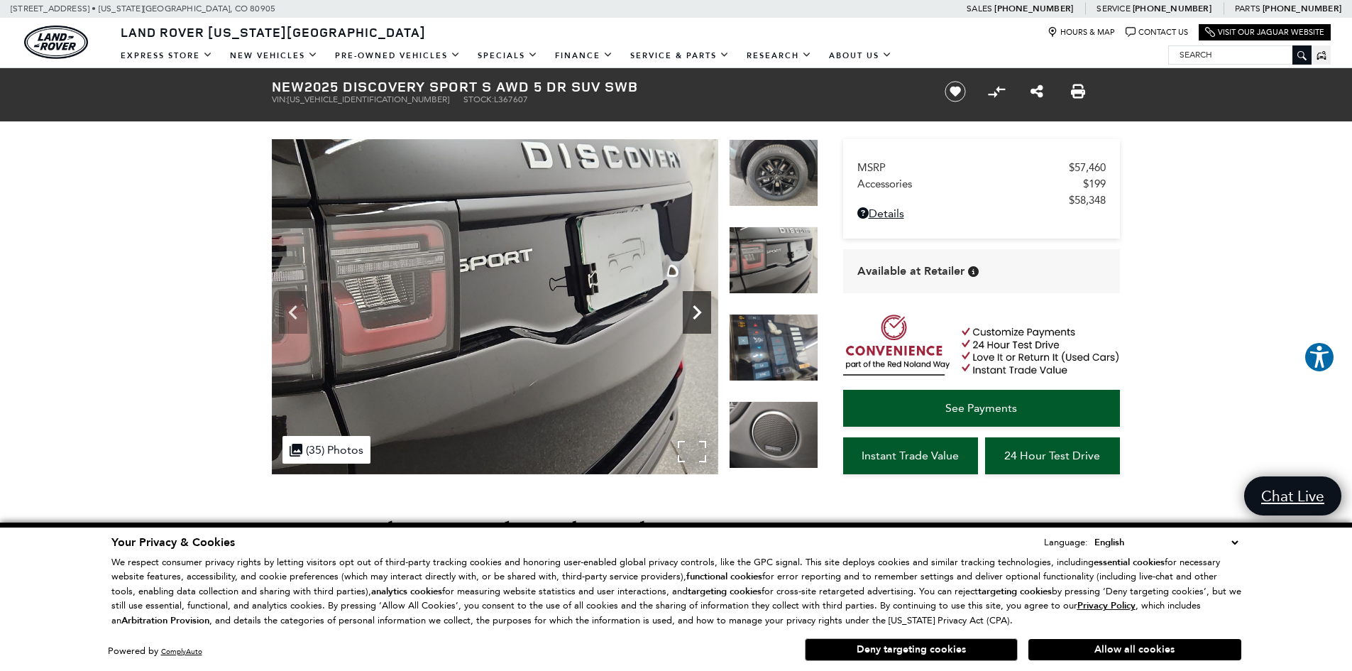
click at [686, 312] on icon "Next" at bounding box center [697, 312] width 28 height 28
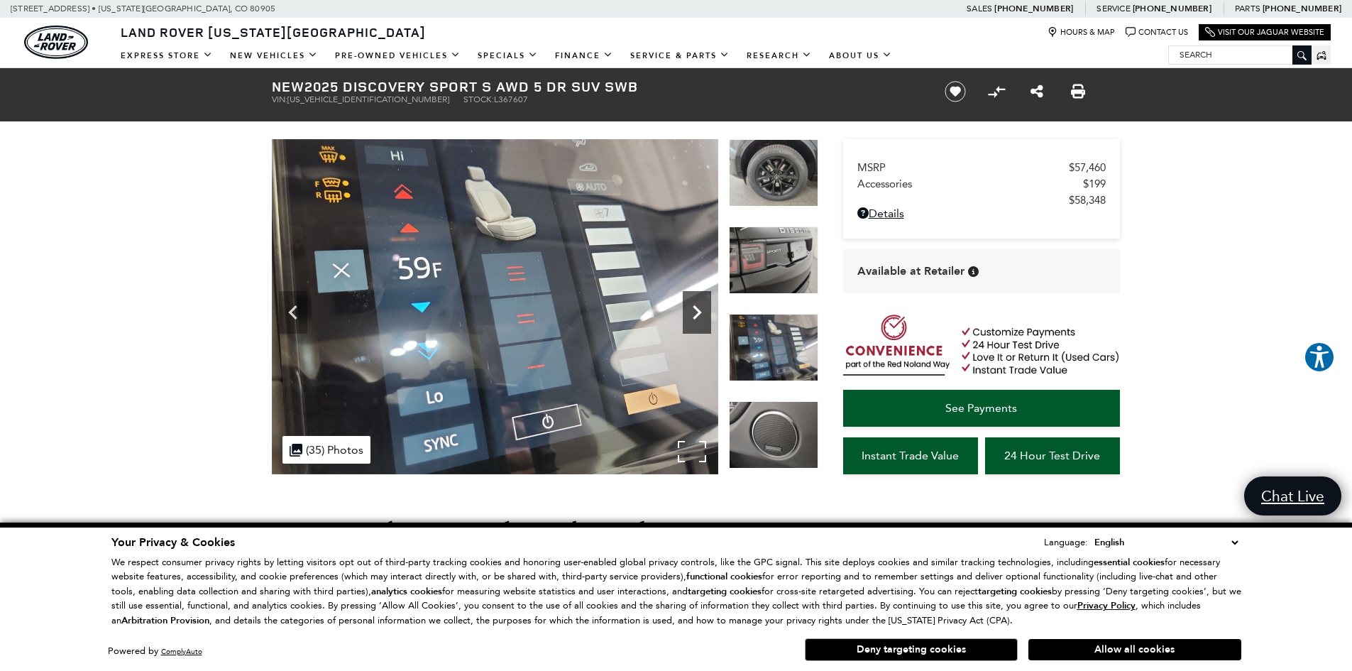
click at [686, 312] on icon "Next" at bounding box center [697, 312] width 28 height 28
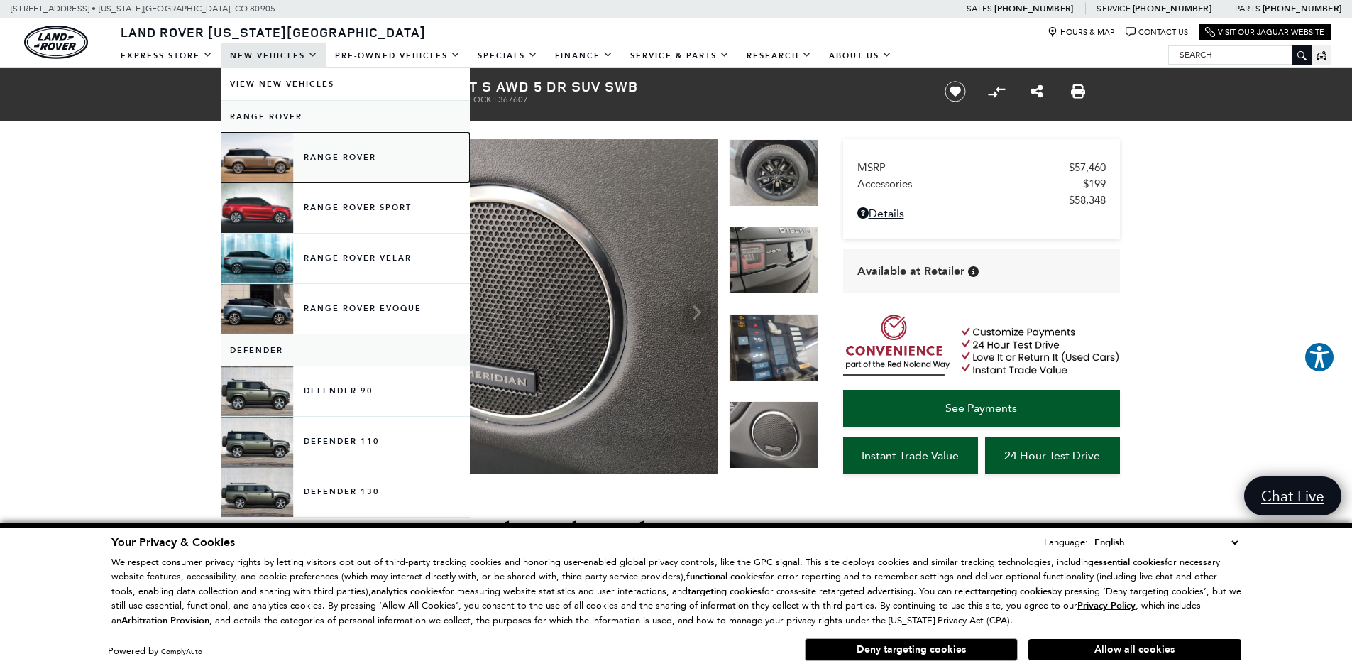
click at [335, 156] on link "Range Rover" at bounding box center [345, 158] width 248 height 50
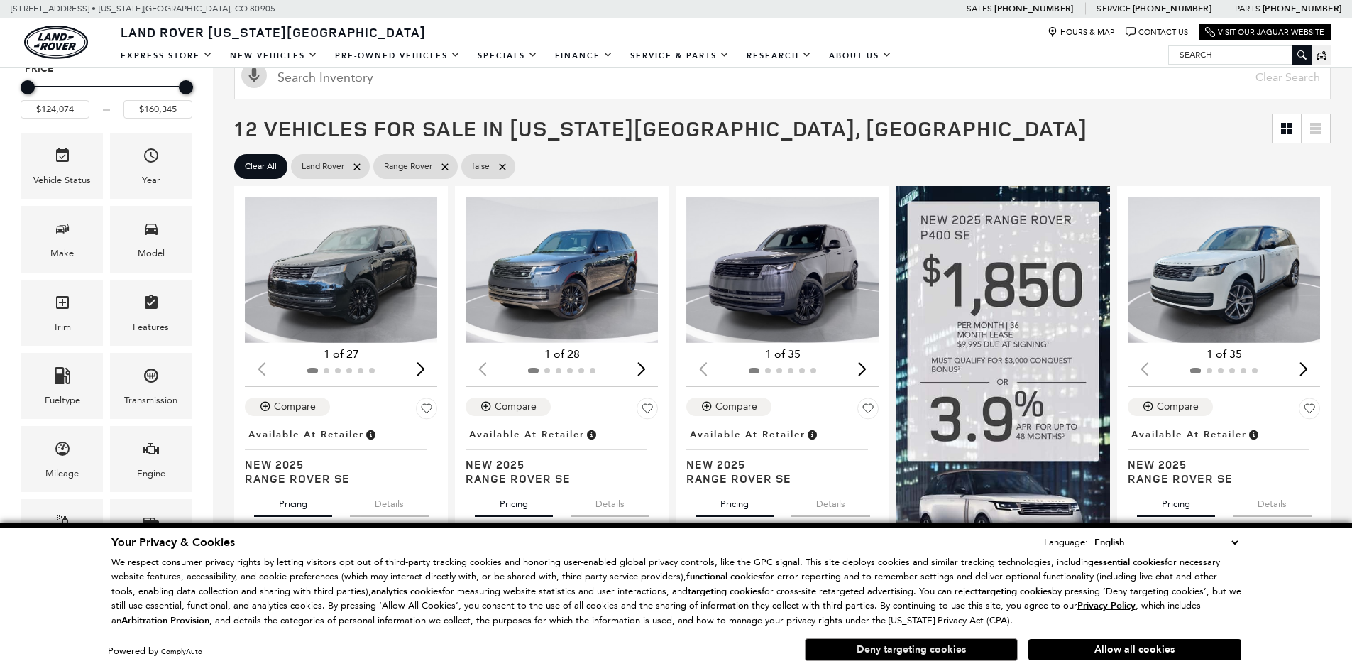
click at [935, 655] on button "Deny targeting cookies" at bounding box center [911, 649] width 213 height 23
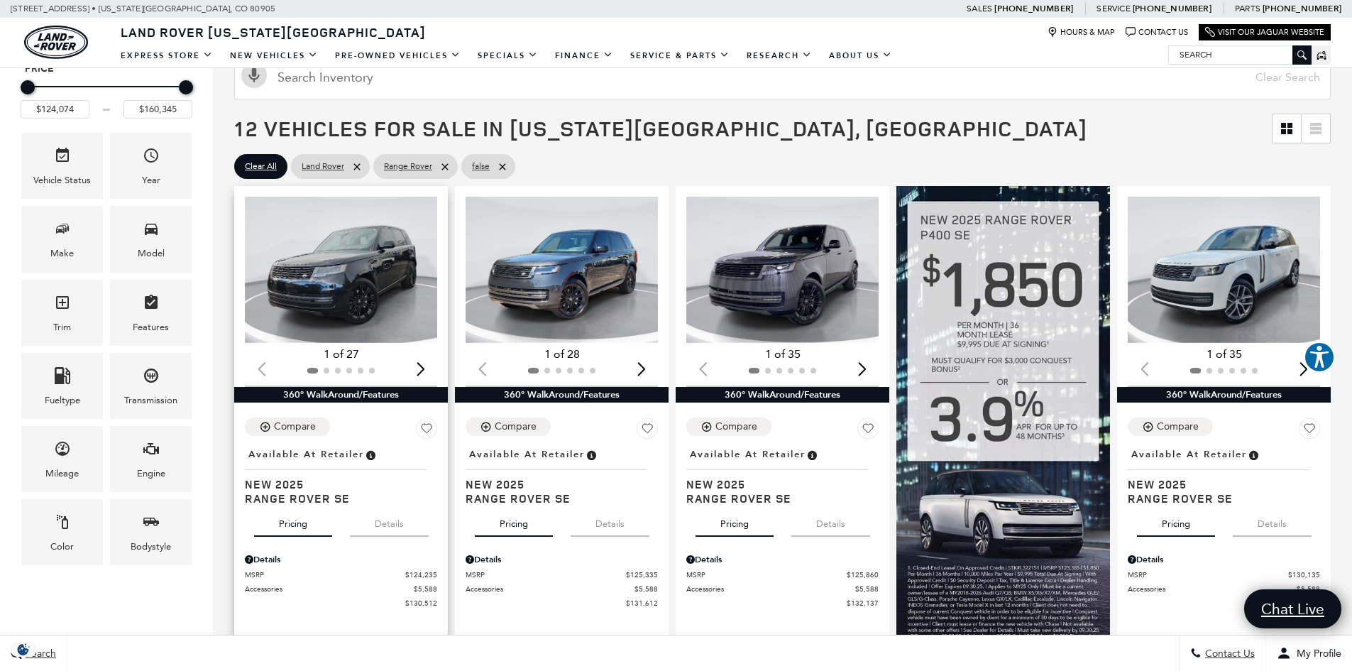
click at [362, 302] on img "1 / 2" at bounding box center [342, 270] width 194 height 146
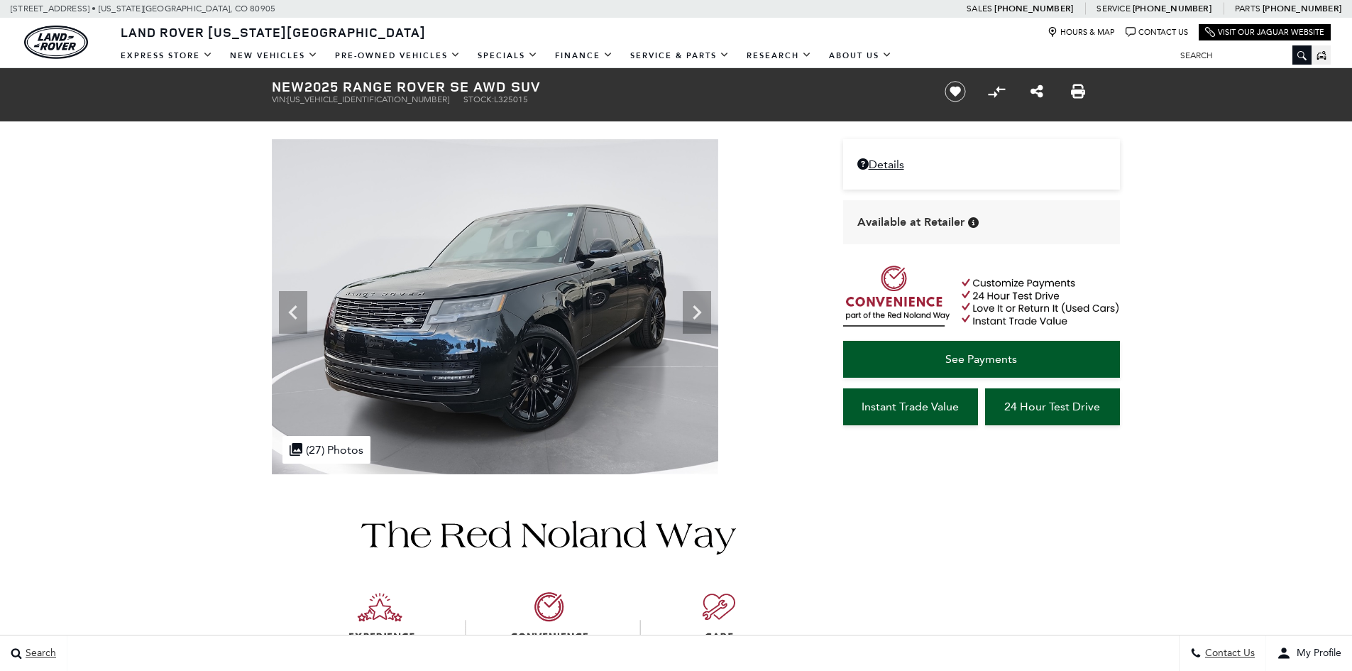
click at [707, 304] on icon at bounding box center [697, 312] width 28 height 28
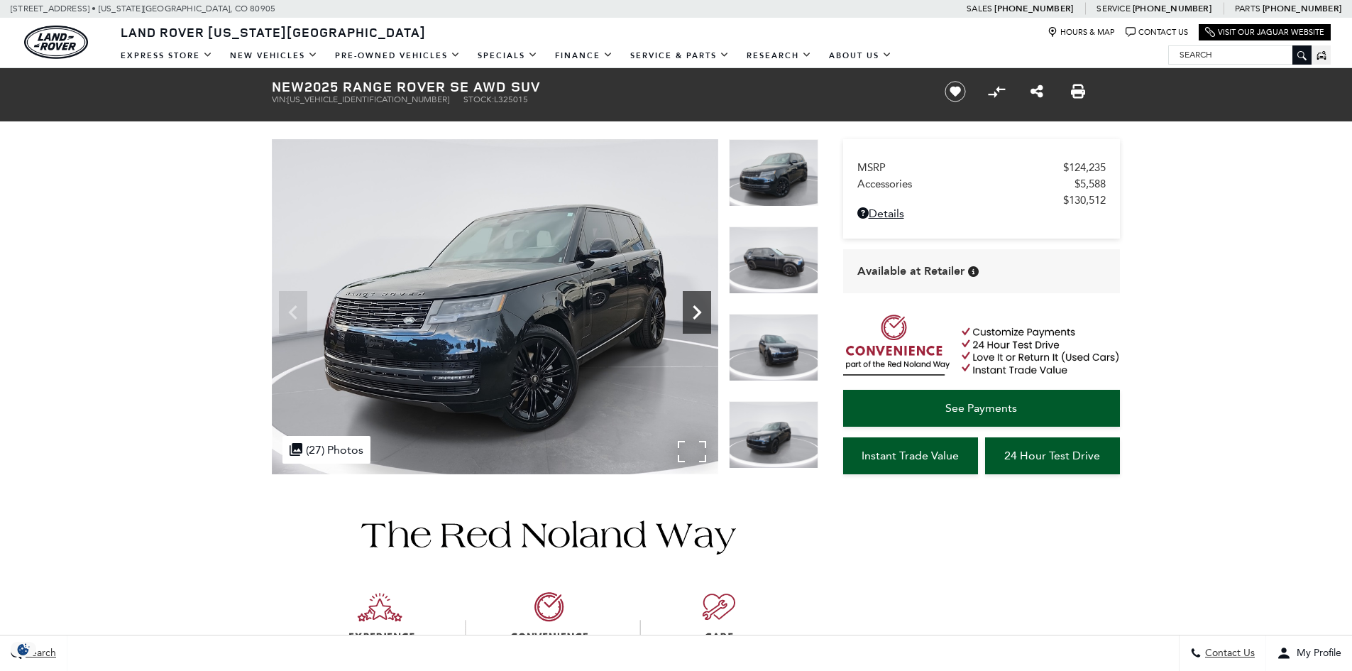
click at [694, 310] on icon "Next" at bounding box center [697, 312] width 28 height 28
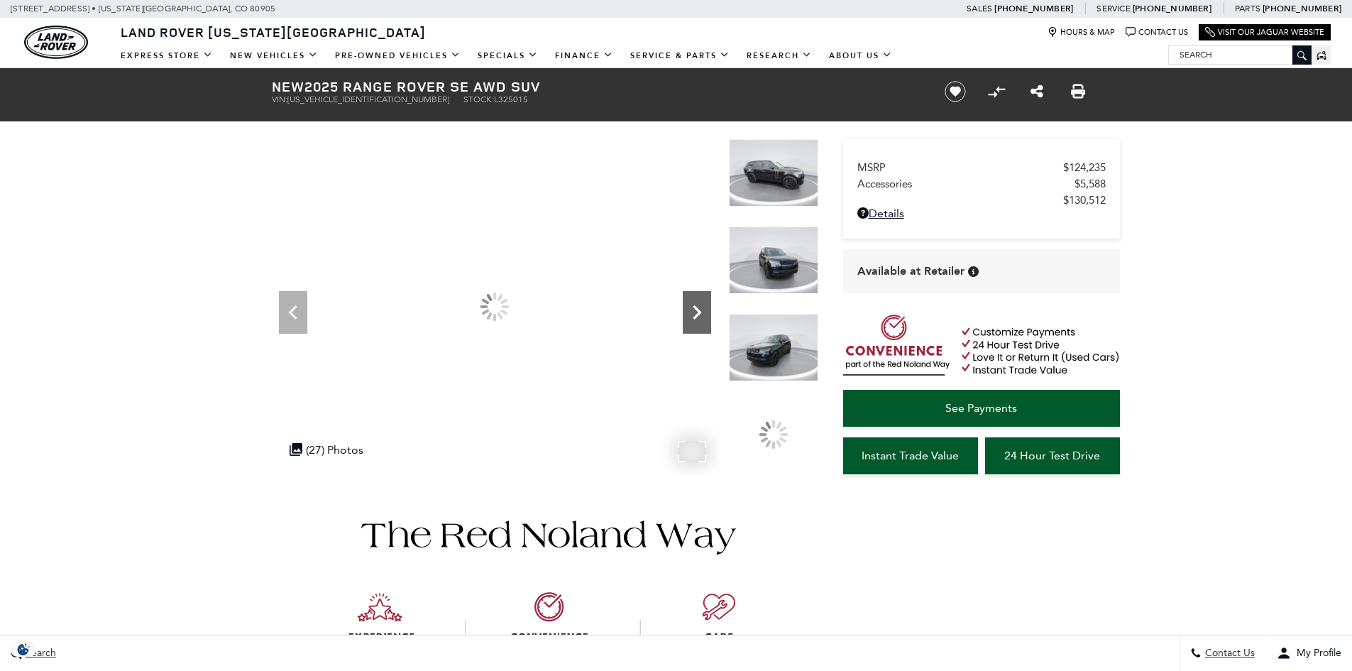
click at [694, 310] on icon "Next" at bounding box center [697, 312] width 28 height 28
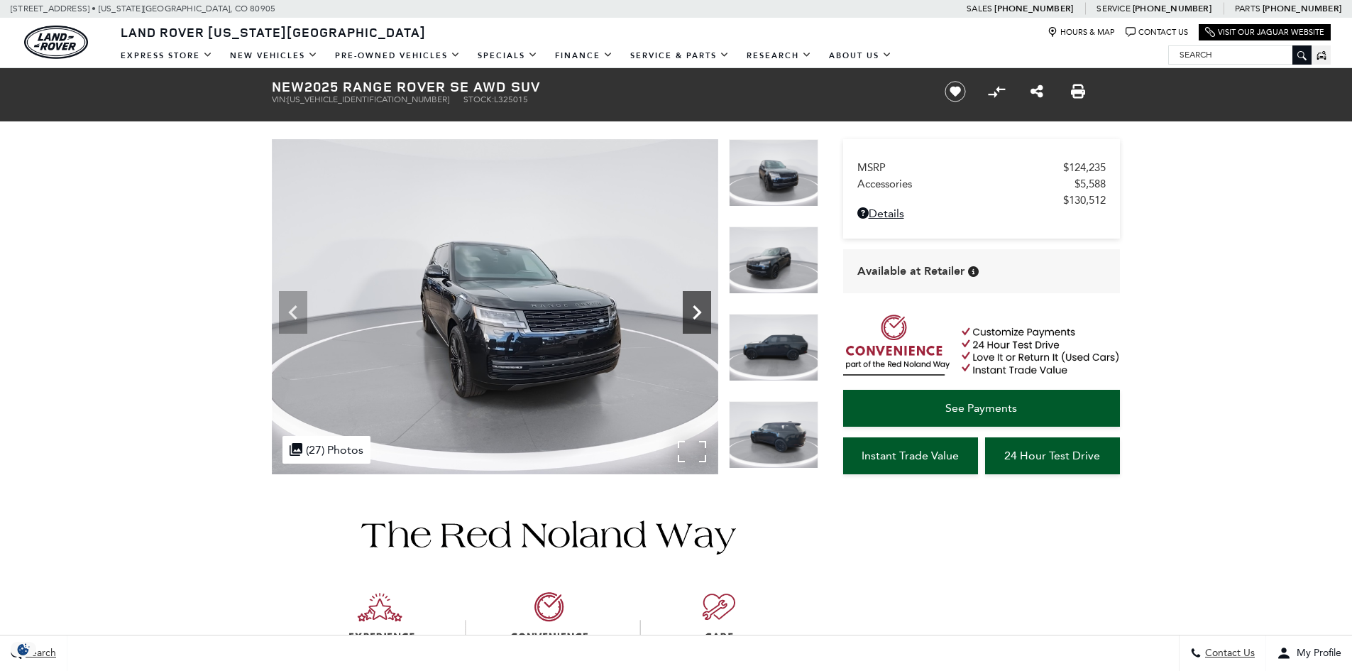
click at [694, 310] on icon "Next" at bounding box center [697, 312] width 28 height 28
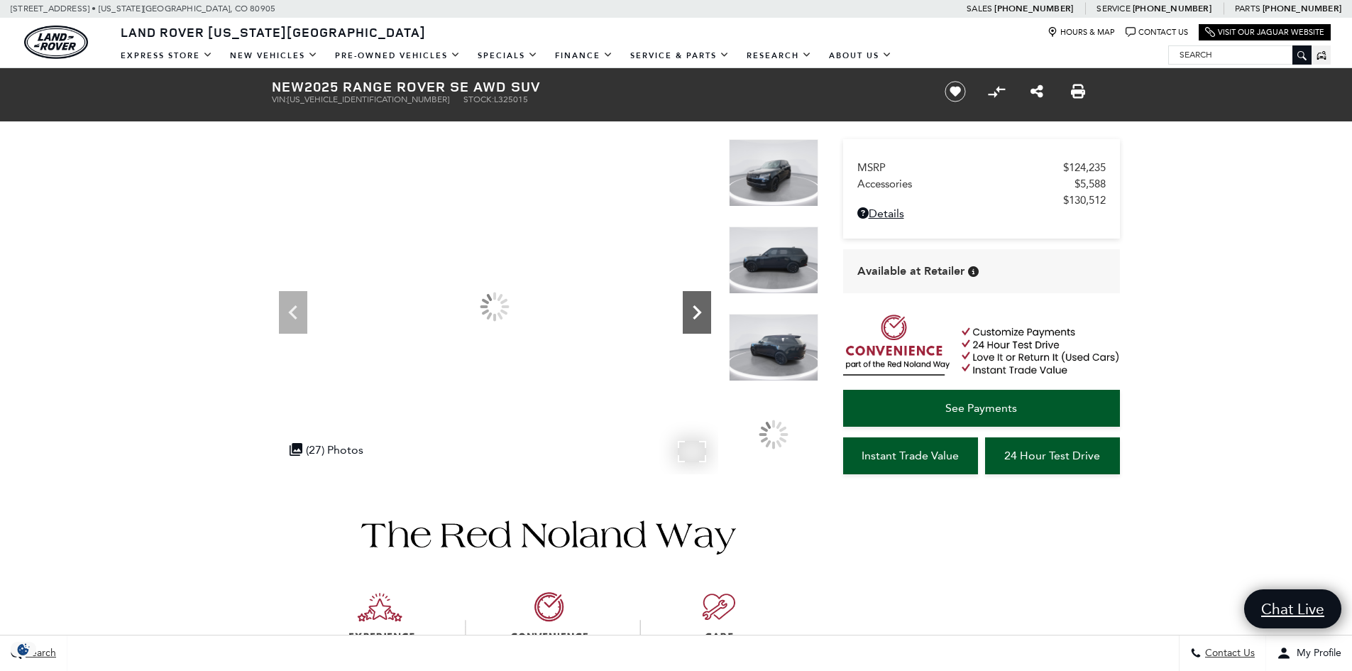
click at [694, 310] on icon "Next" at bounding box center [697, 312] width 28 height 28
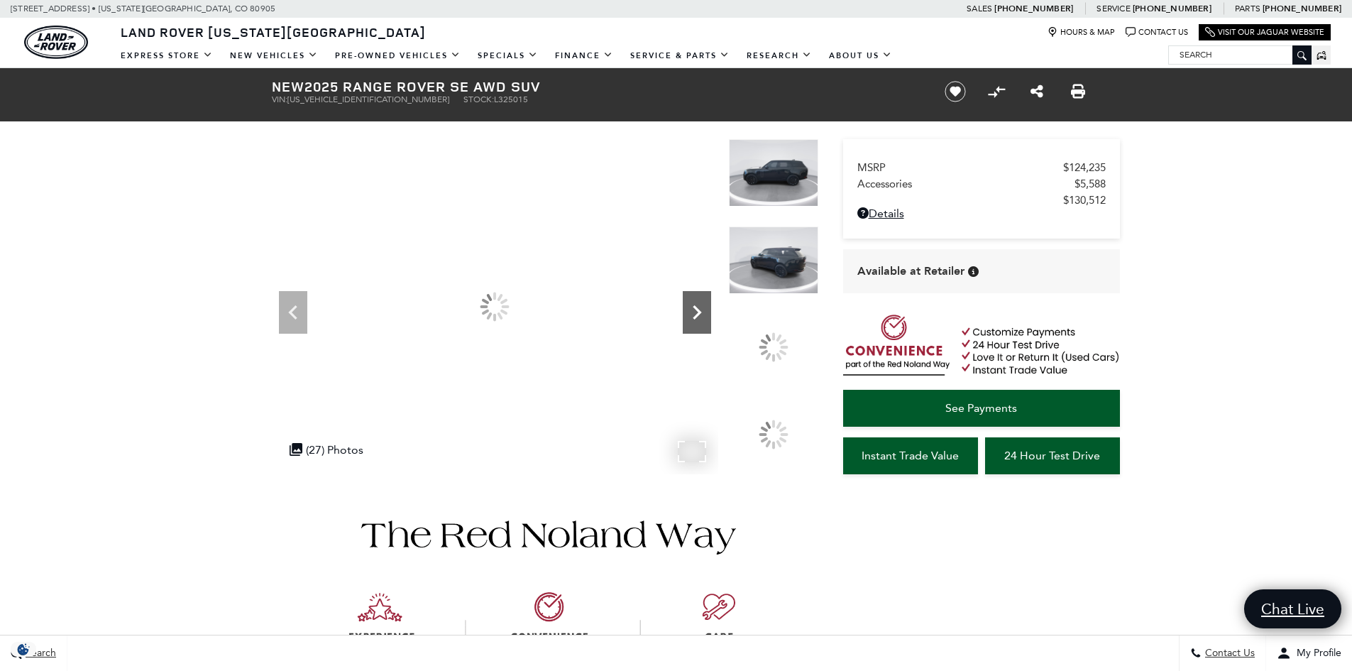
click at [694, 310] on icon "Next" at bounding box center [697, 312] width 28 height 28
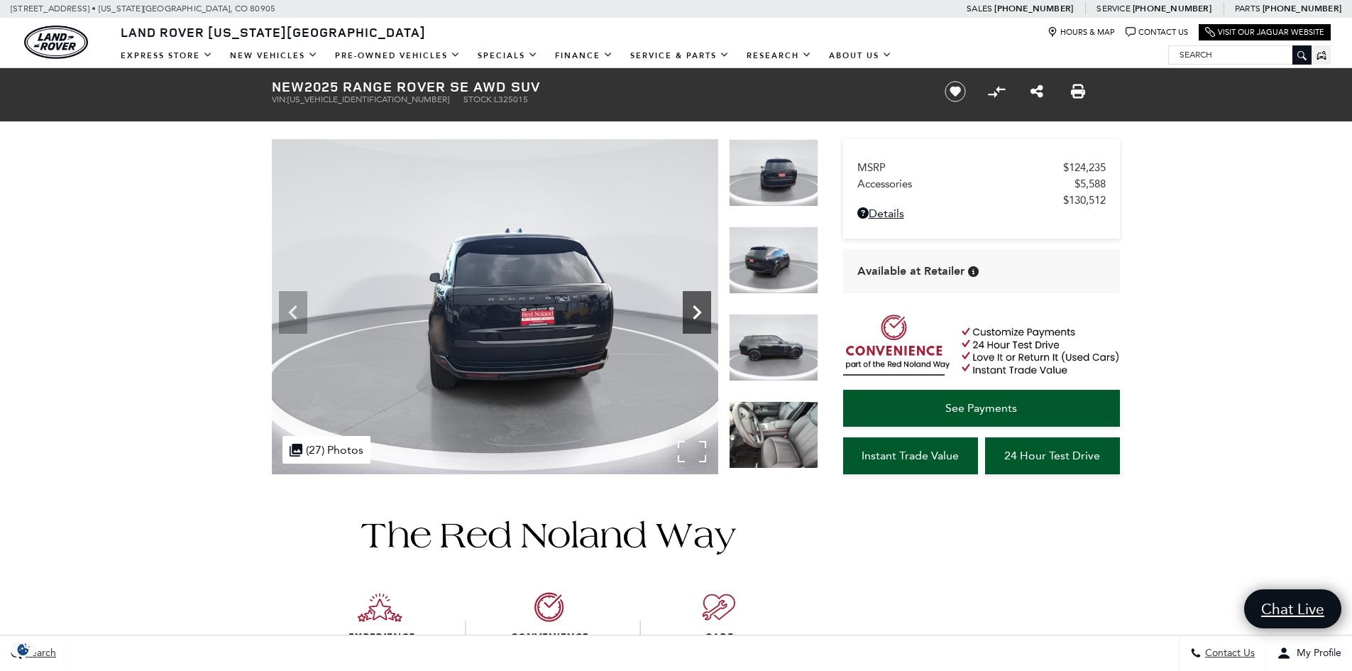
click at [694, 310] on icon "Next" at bounding box center [697, 312] width 28 height 28
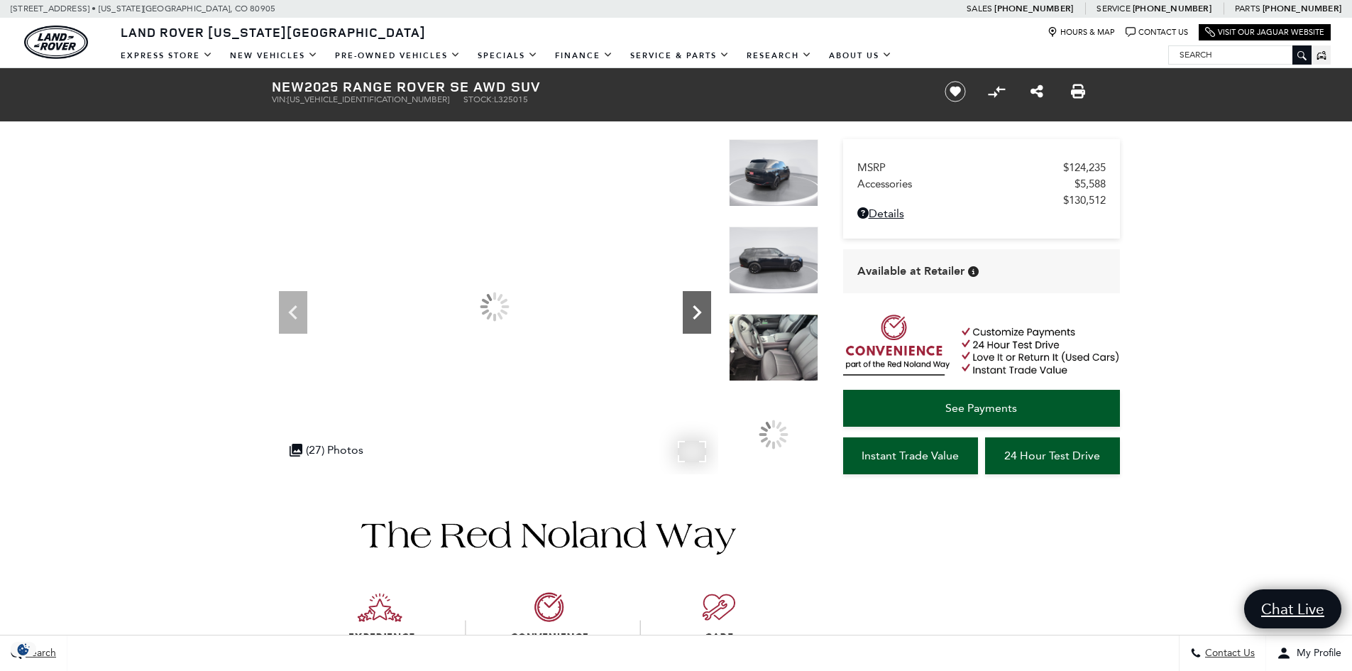
click at [694, 310] on icon "Next" at bounding box center [697, 312] width 28 height 28
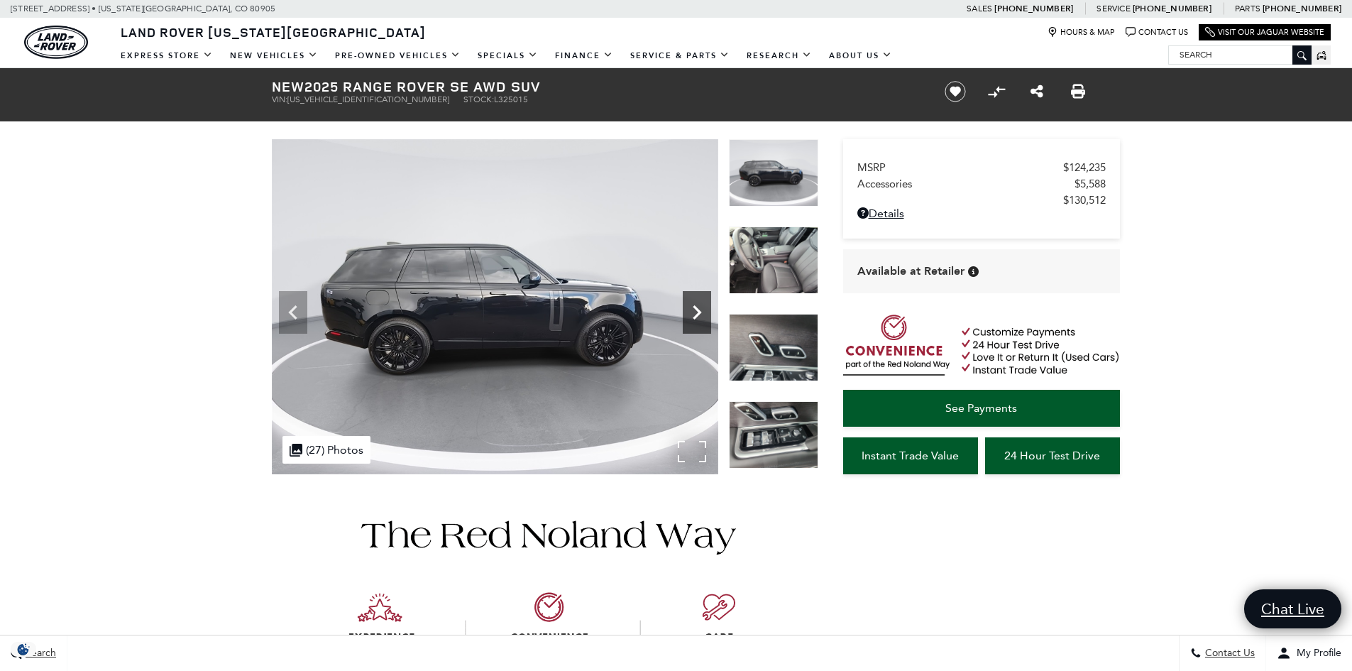
click at [694, 310] on icon "Next" at bounding box center [697, 312] width 28 height 28
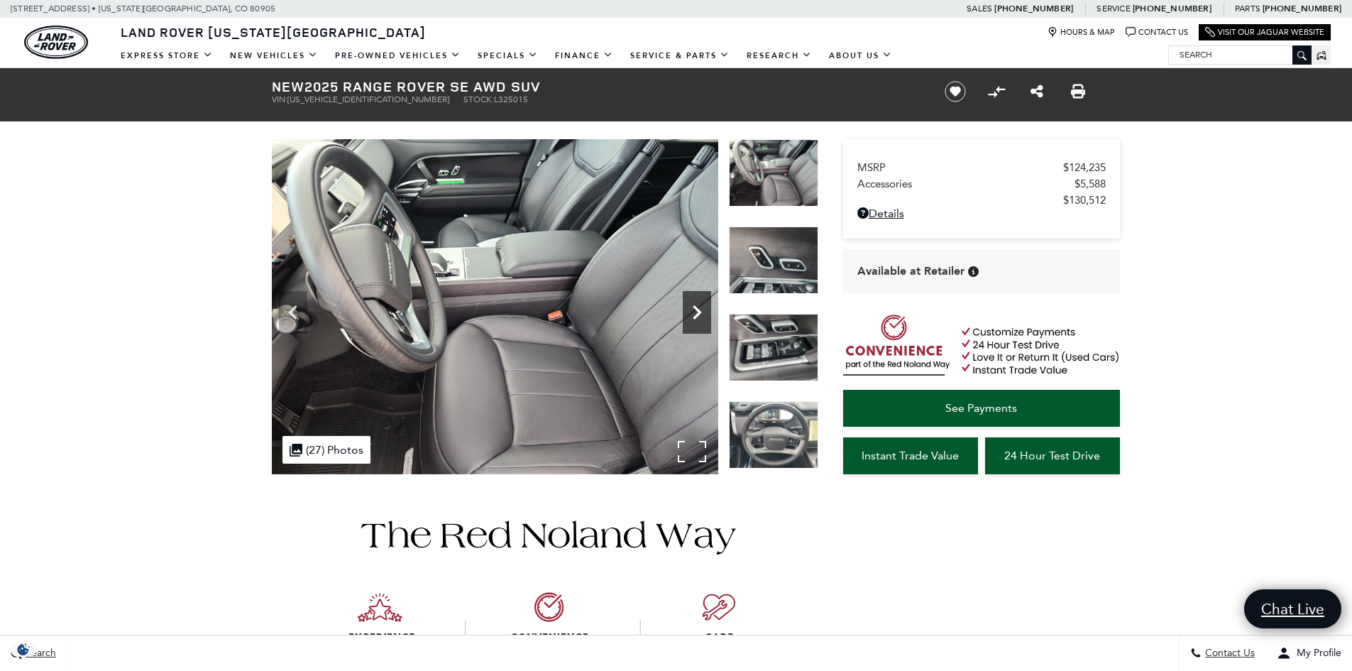
click at [694, 310] on icon "Next" at bounding box center [697, 312] width 28 height 28
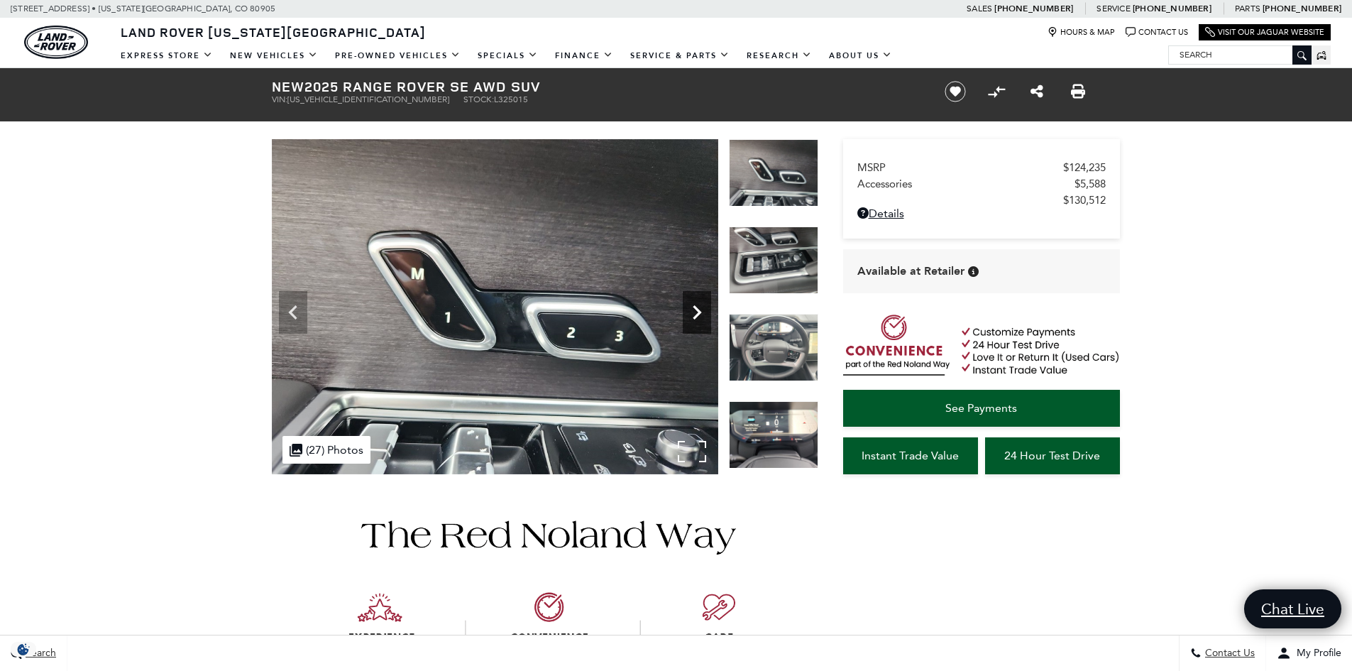
click at [694, 310] on icon "Next" at bounding box center [697, 312] width 28 height 28
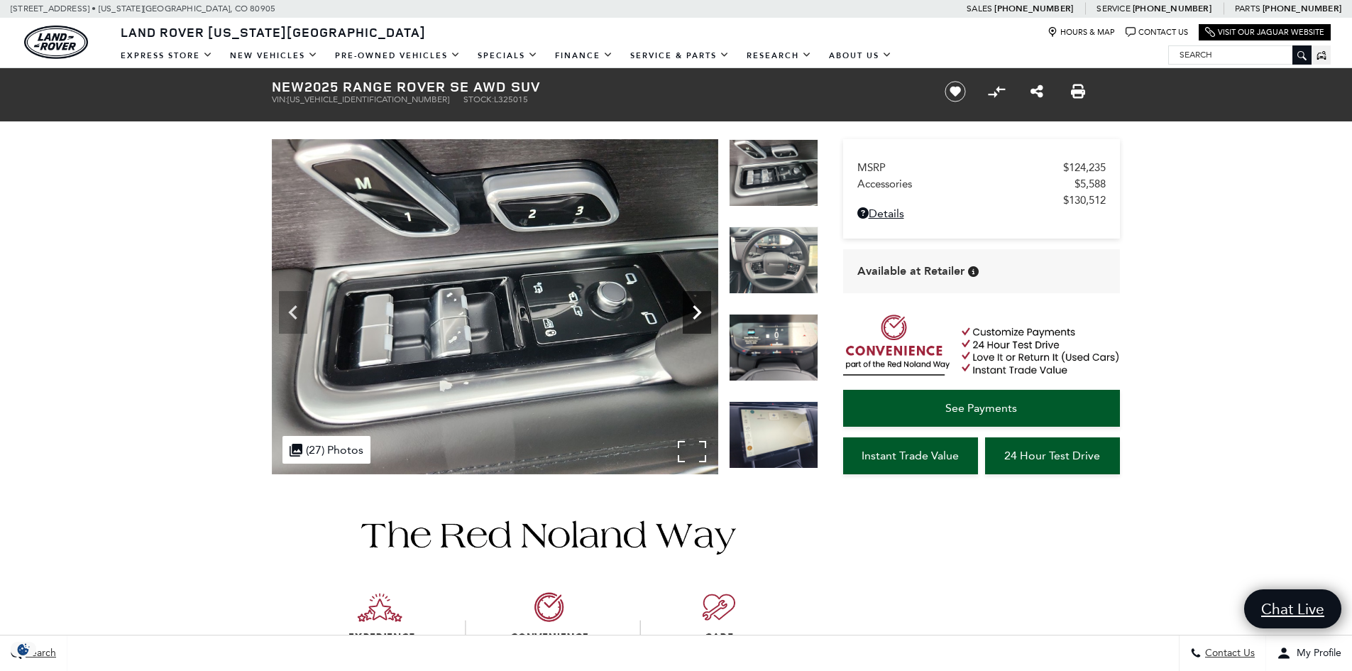
click at [694, 310] on icon "Next" at bounding box center [697, 312] width 28 height 28
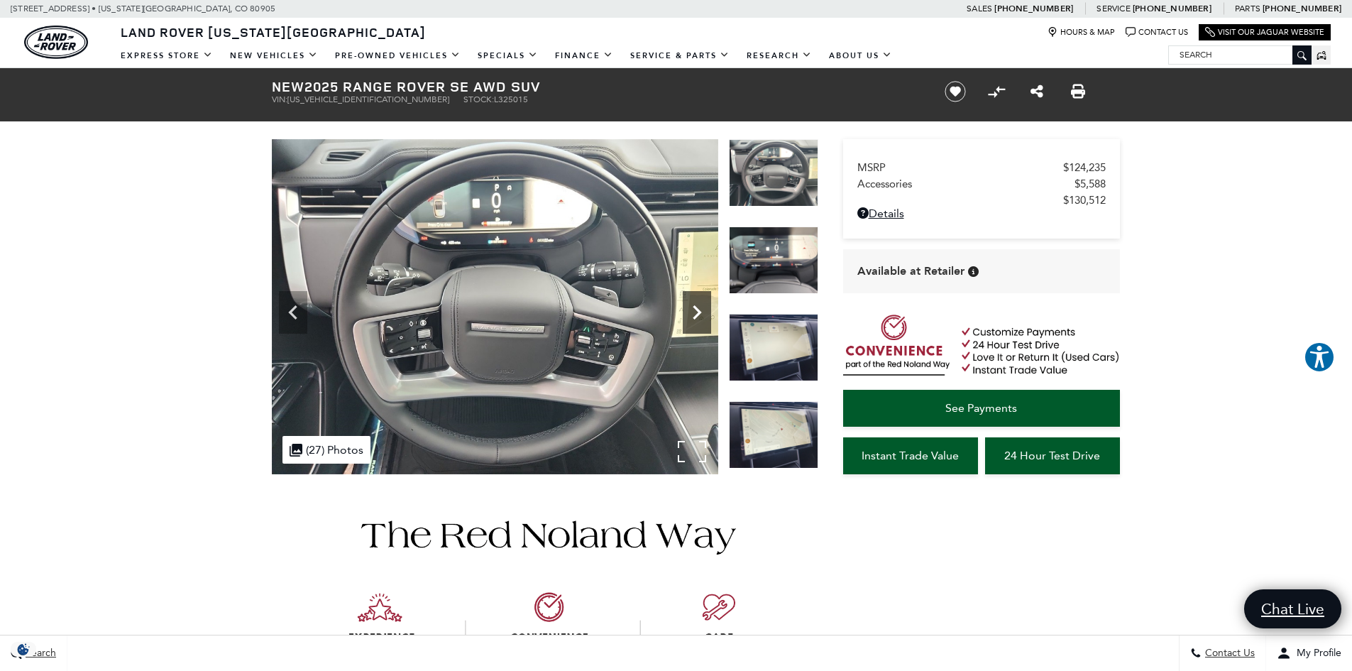
click at [694, 310] on icon "Next" at bounding box center [697, 312] width 28 height 28
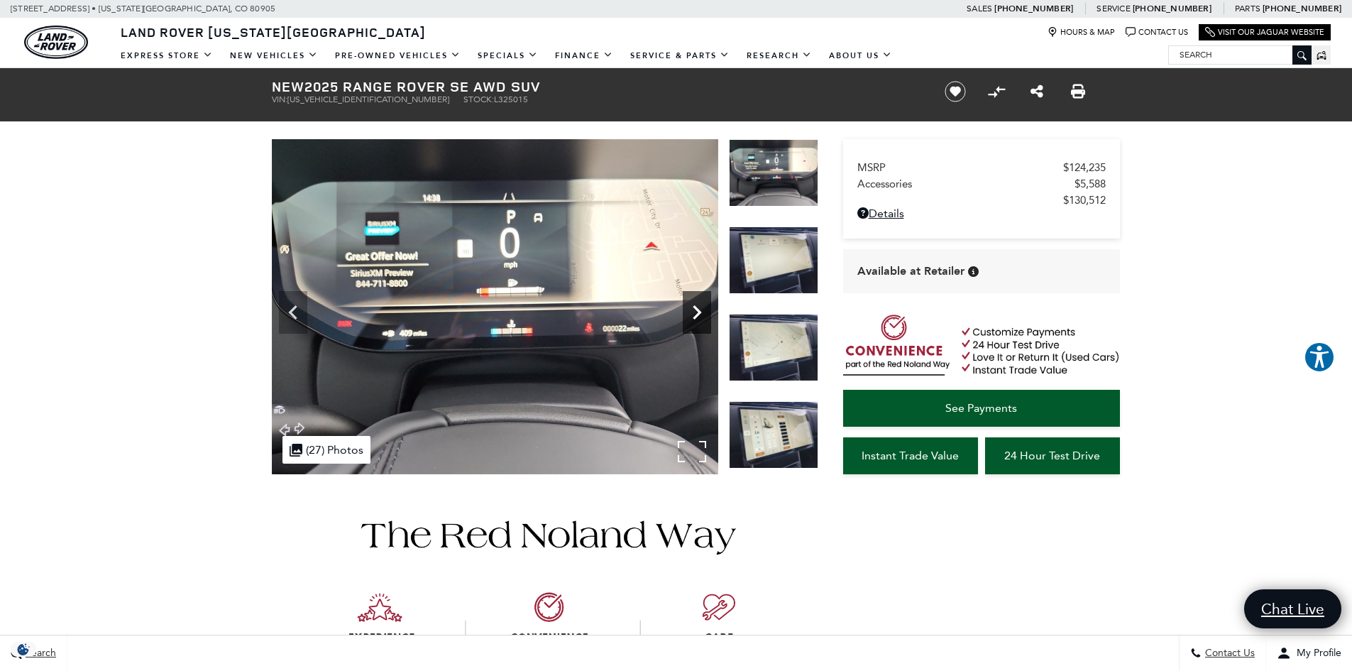
click at [694, 310] on icon "Next" at bounding box center [697, 312] width 28 height 28
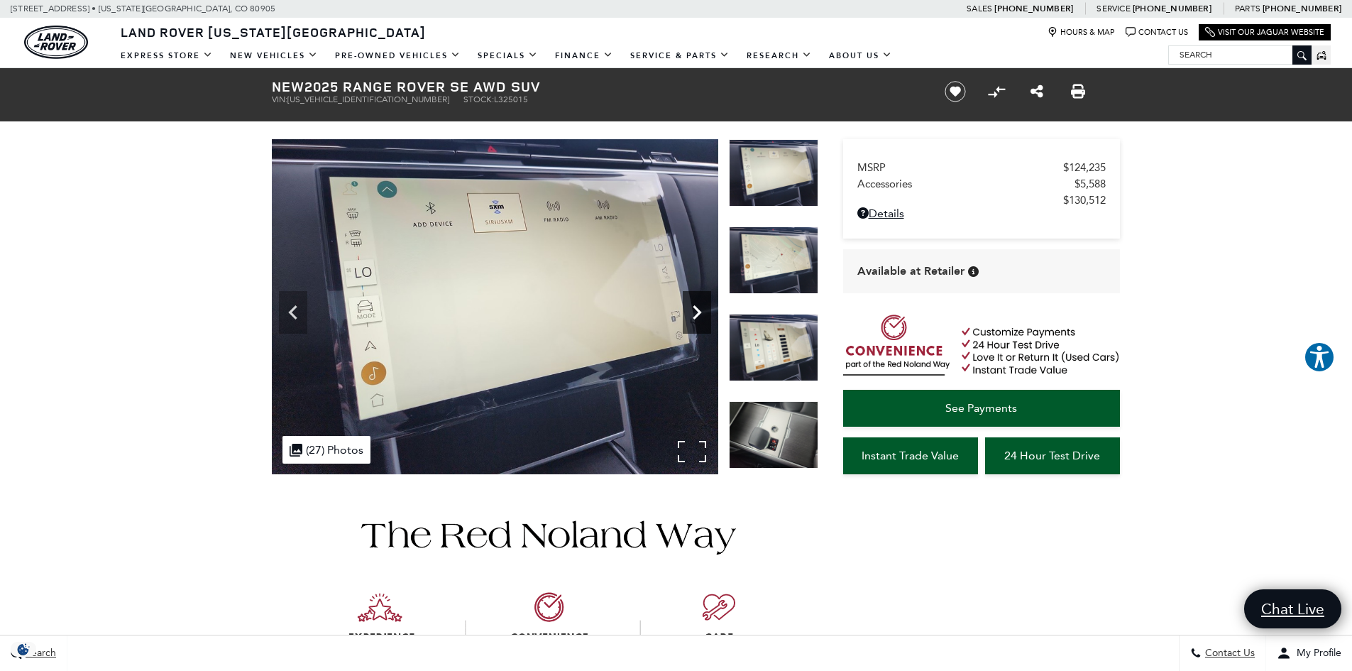
click at [694, 310] on icon "Next" at bounding box center [697, 312] width 28 height 28
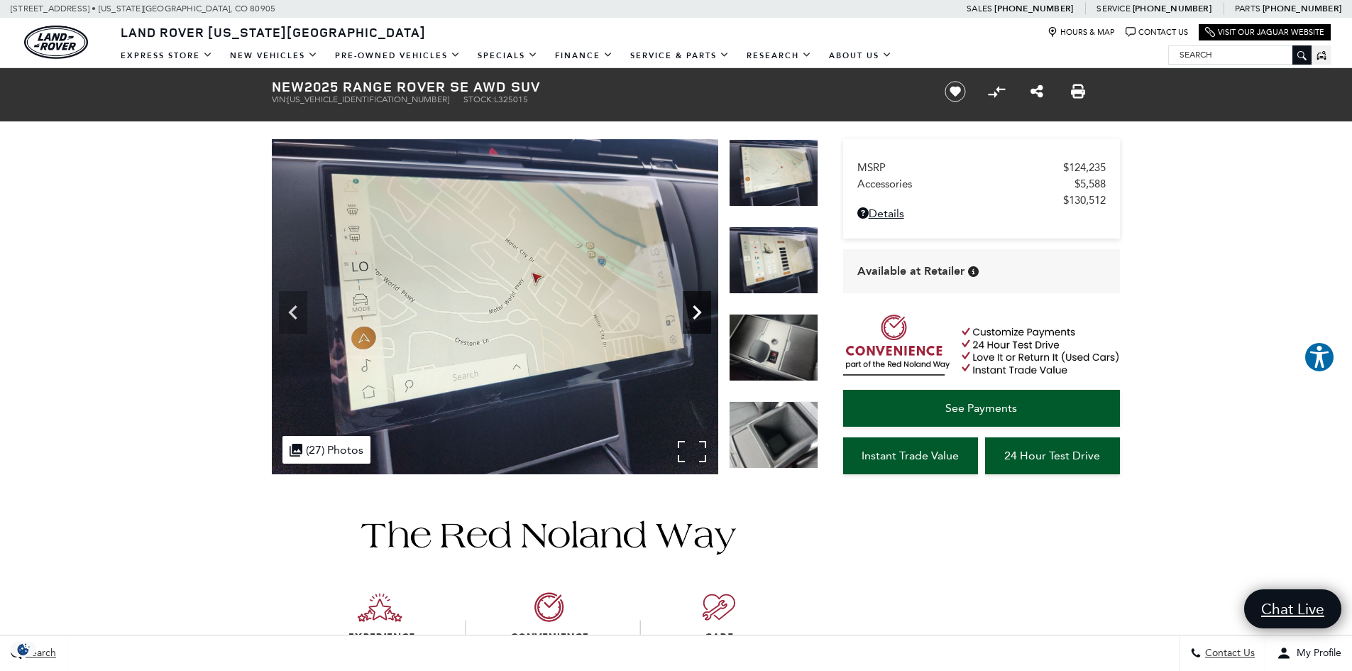
click at [694, 310] on icon "Next" at bounding box center [697, 312] width 28 height 28
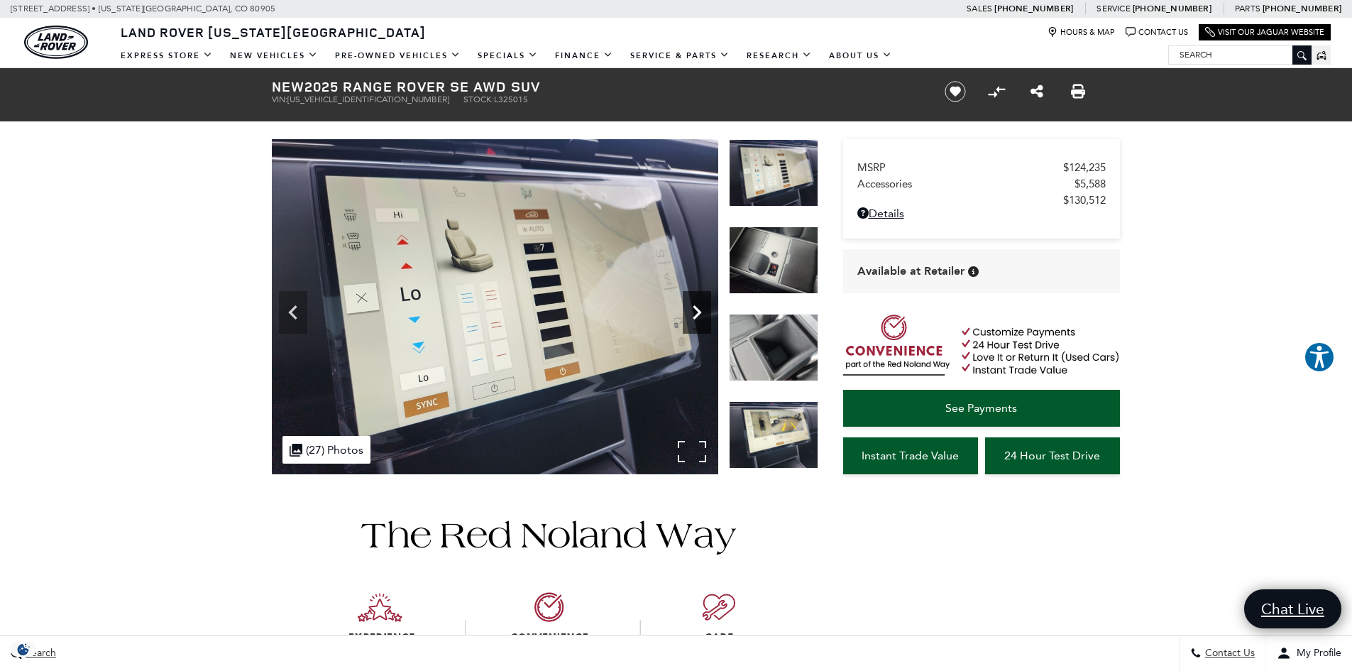
click at [694, 310] on icon "Next" at bounding box center [697, 312] width 28 height 28
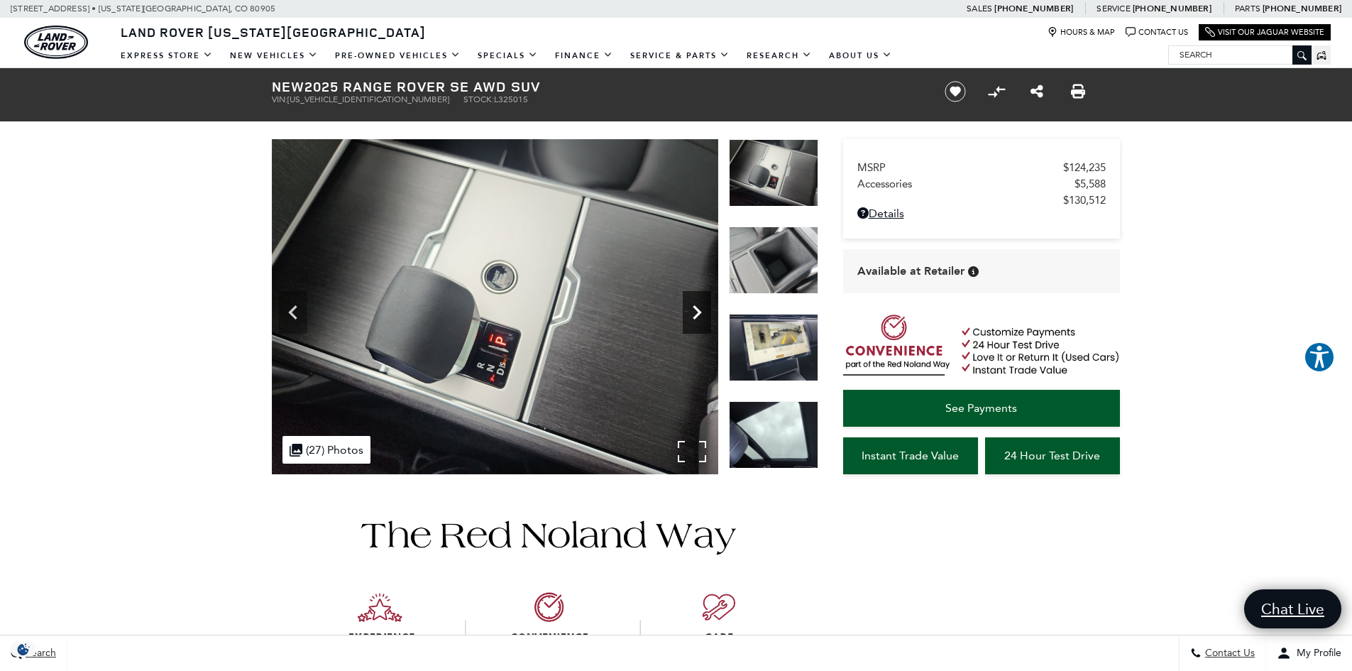
click at [694, 310] on icon "Next" at bounding box center [697, 312] width 28 height 28
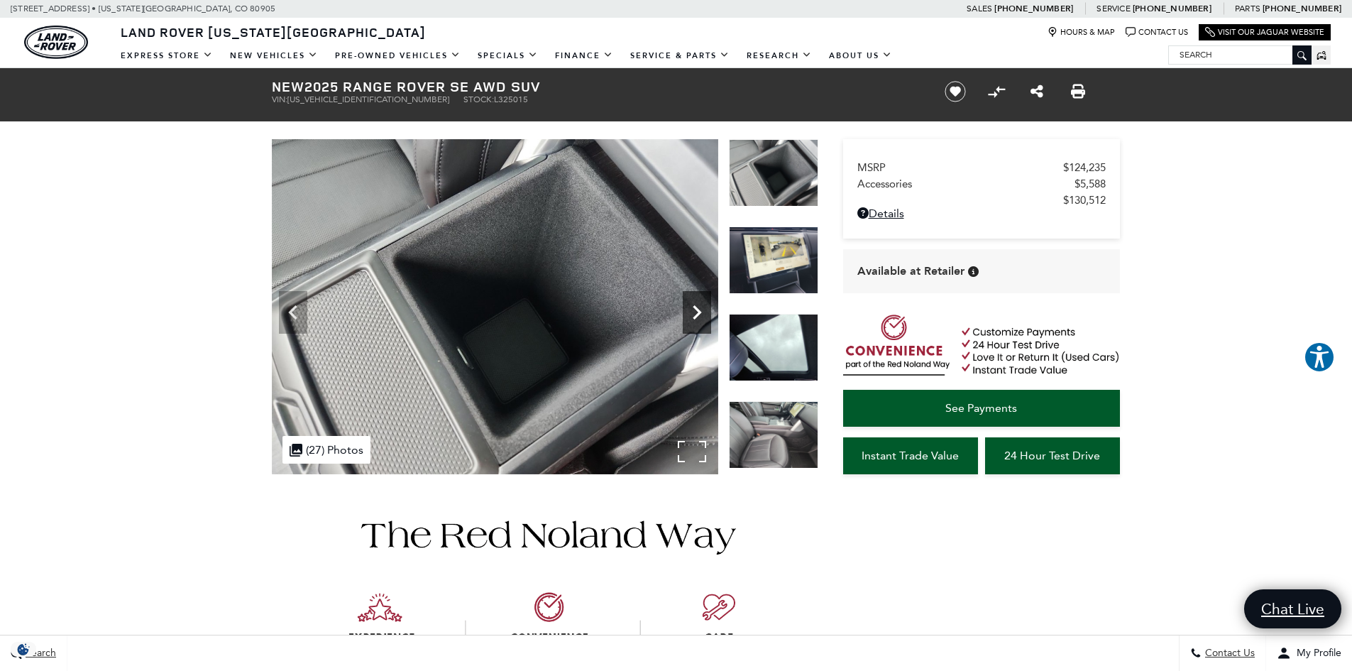
click at [694, 310] on icon "Next" at bounding box center [697, 312] width 28 height 28
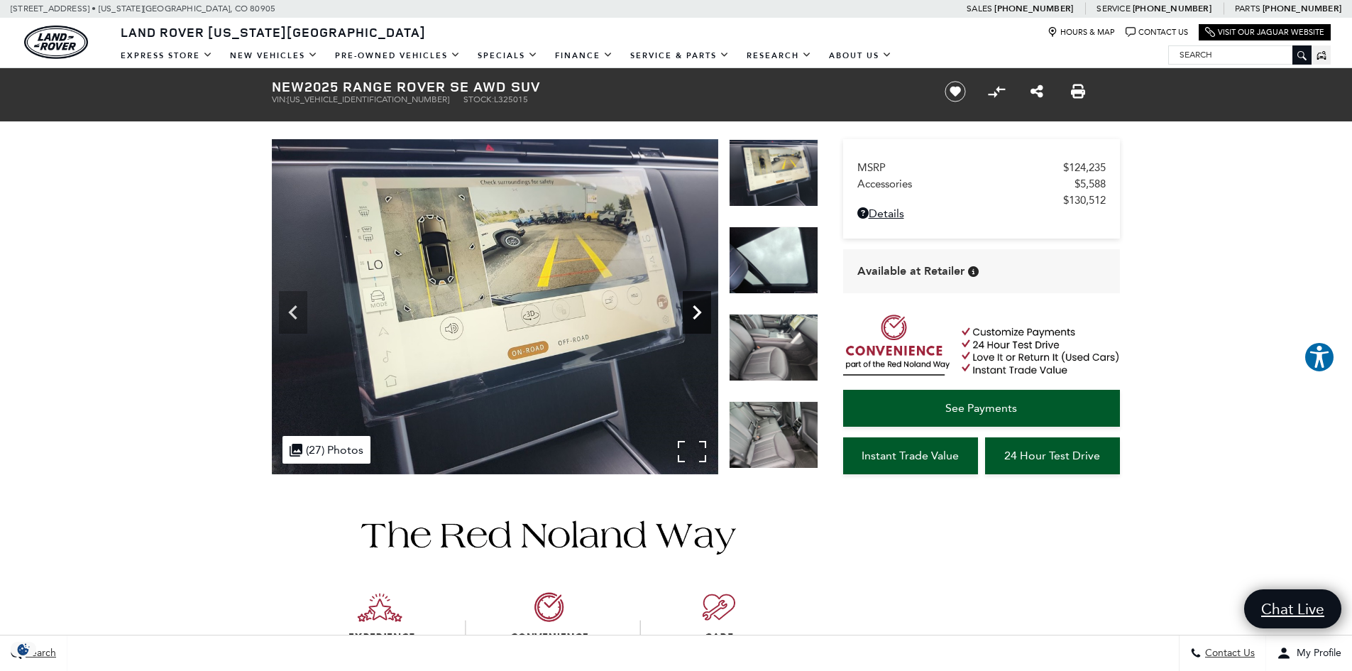
click at [694, 310] on icon "Next" at bounding box center [697, 312] width 28 height 28
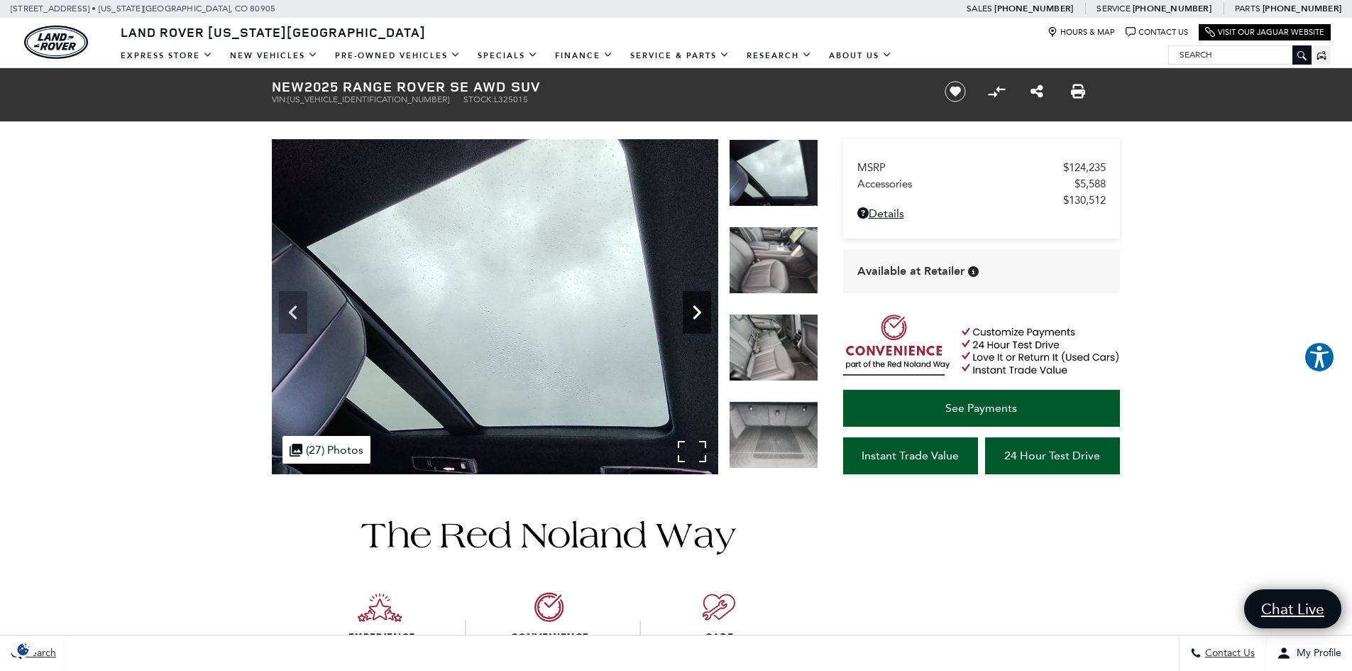
click at [694, 310] on icon "Next" at bounding box center [697, 312] width 28 height 28
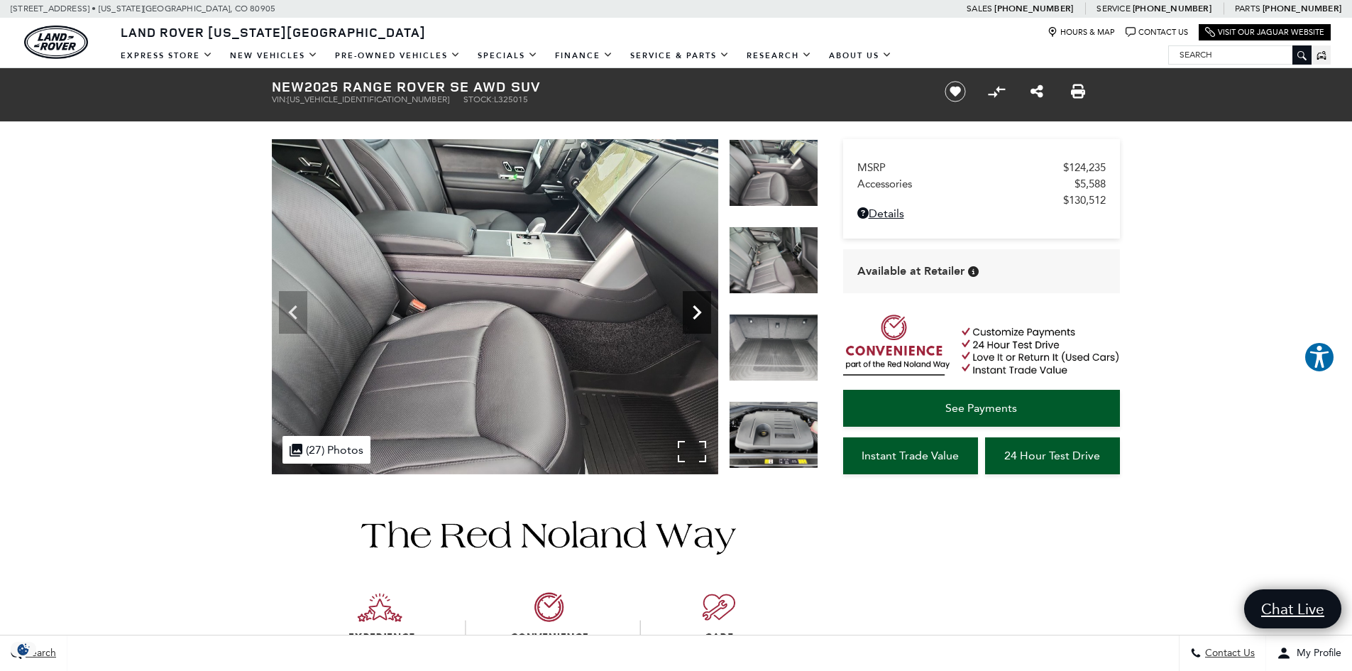
click at [694, 310] on icon "Next" at bounding box center [697, 312] width 28 height 28
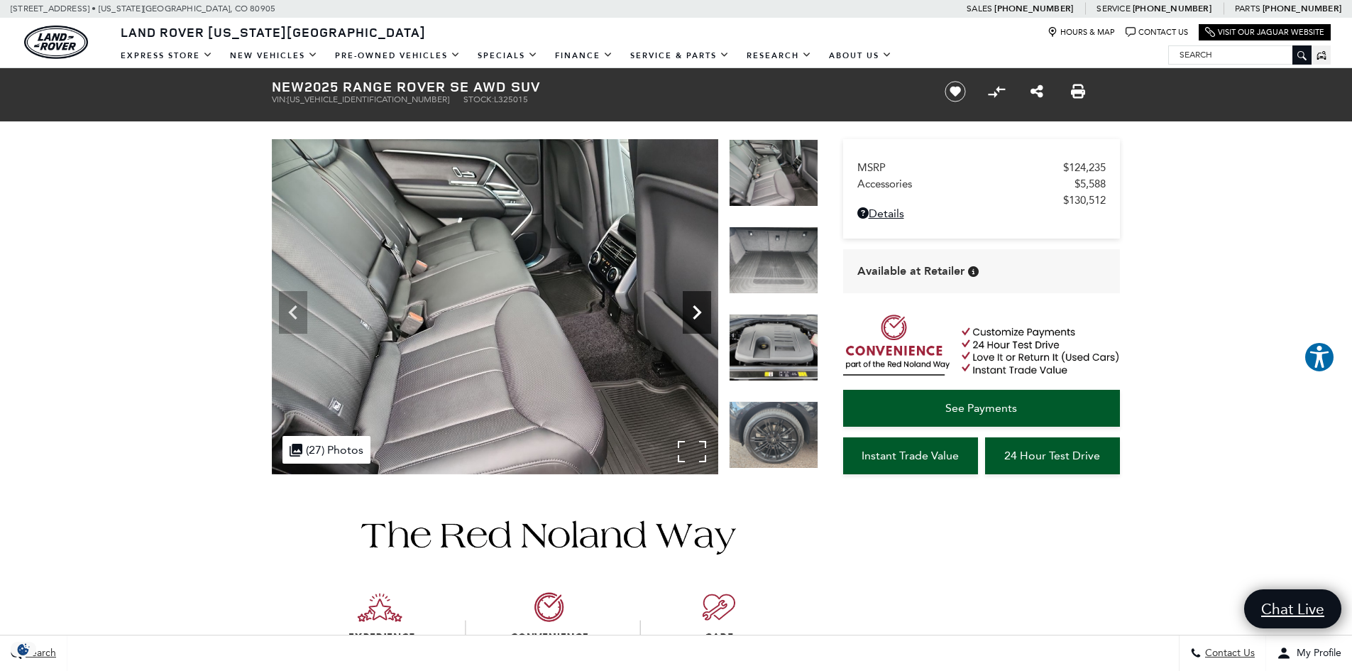
click at [694, 310] on icon "Next" at bounding box center [697, 312] width 28 height 28
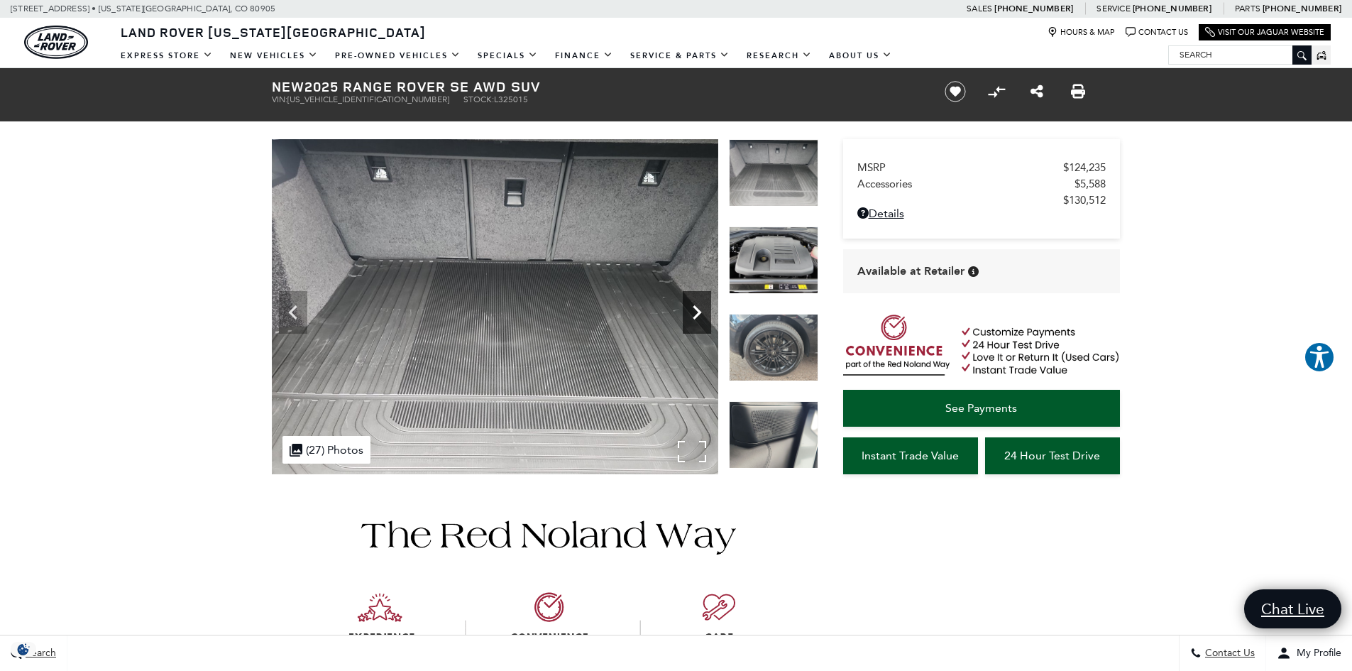
click at [694, 310] on icon "Next" at bounding box center [697, 312] width 28 height 28
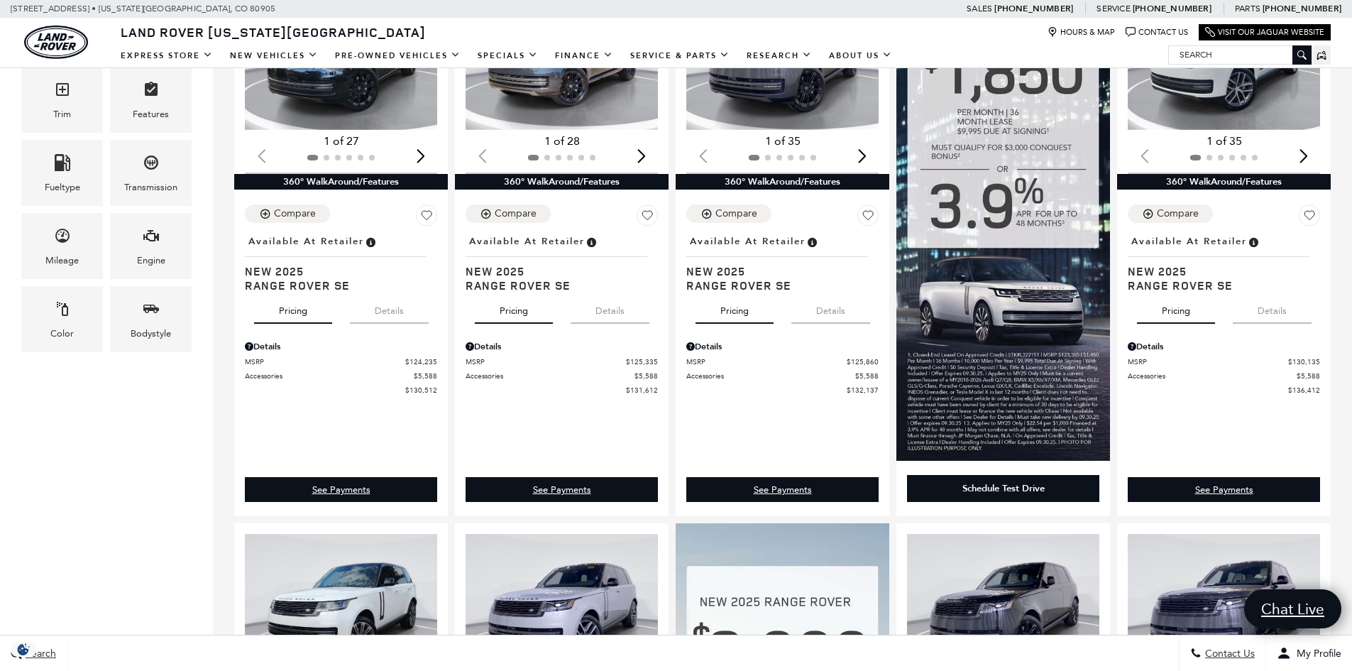
scroll to position [710, 0]
